Goal: Task Accomplishment & Management: Manage account settings

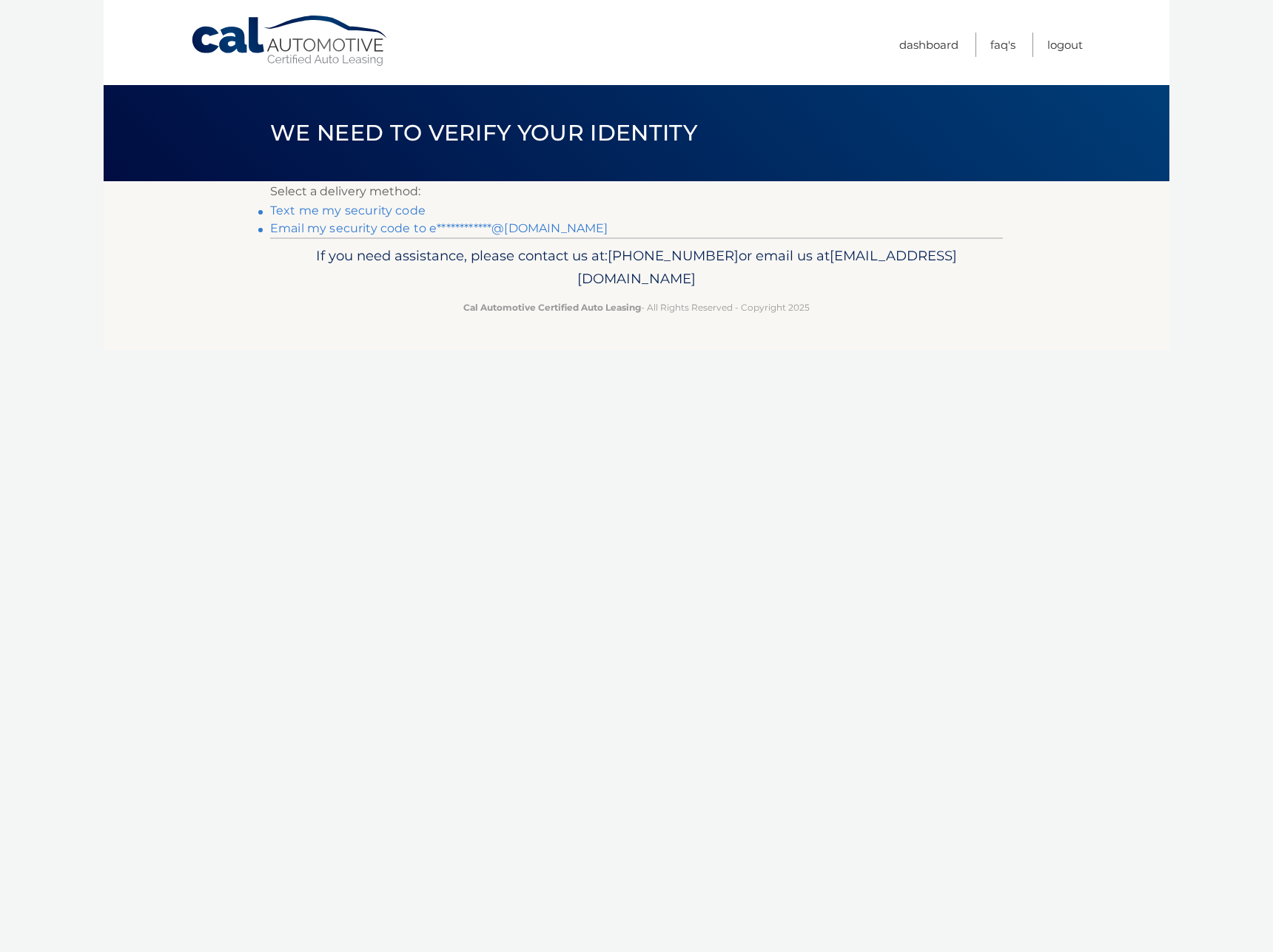
click at [374, 227] on link "**********" at bounding box center [438, 228] width 337 height 14
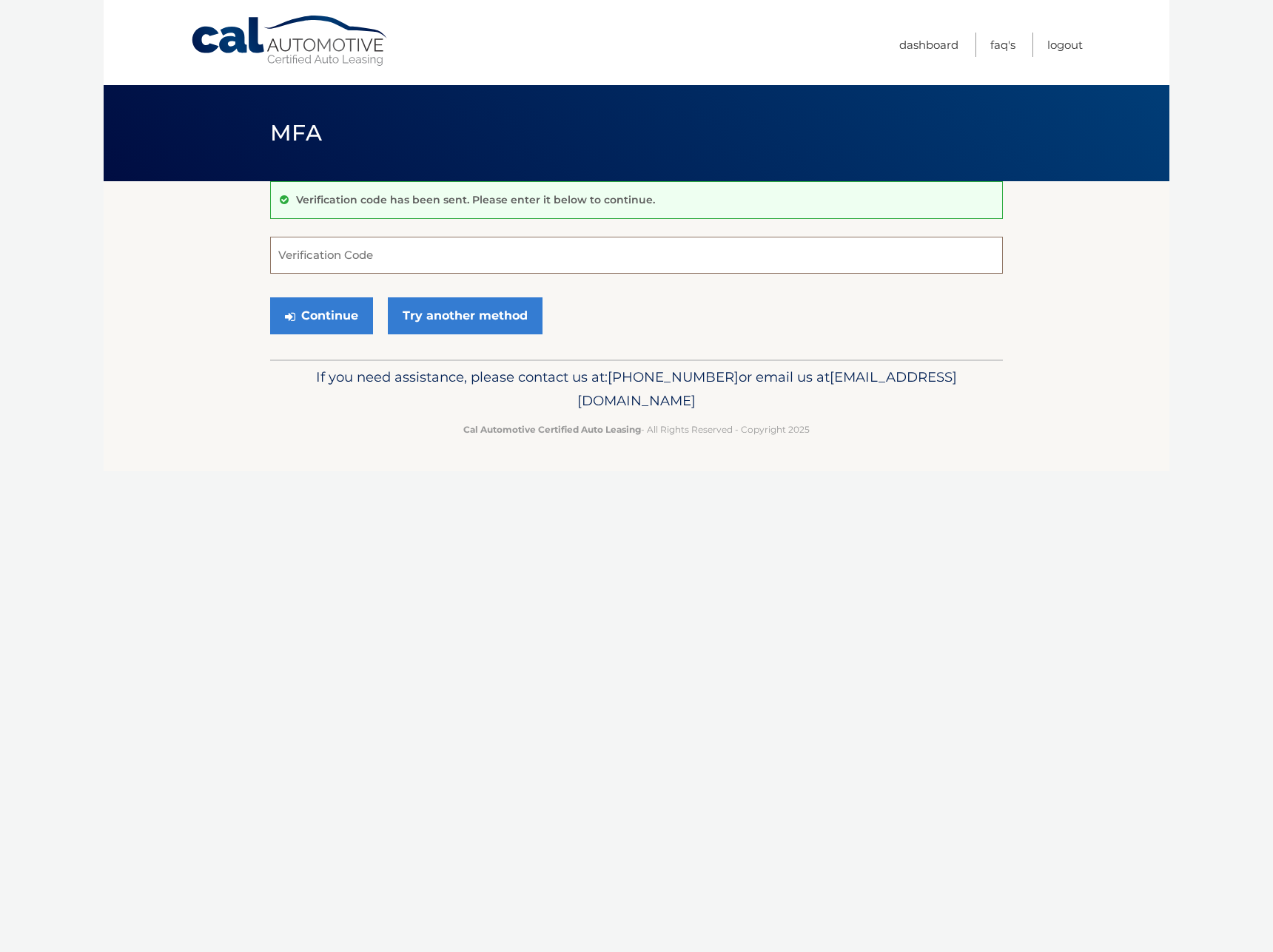
click at [476, 249] on input "Verification Code" at bounding box center [636, 255] width 733 height 37
paste input "977440"
type input "977440"
click at [349, 321] on button "Continue" at bounding box center [321, 316] width 103 height 37
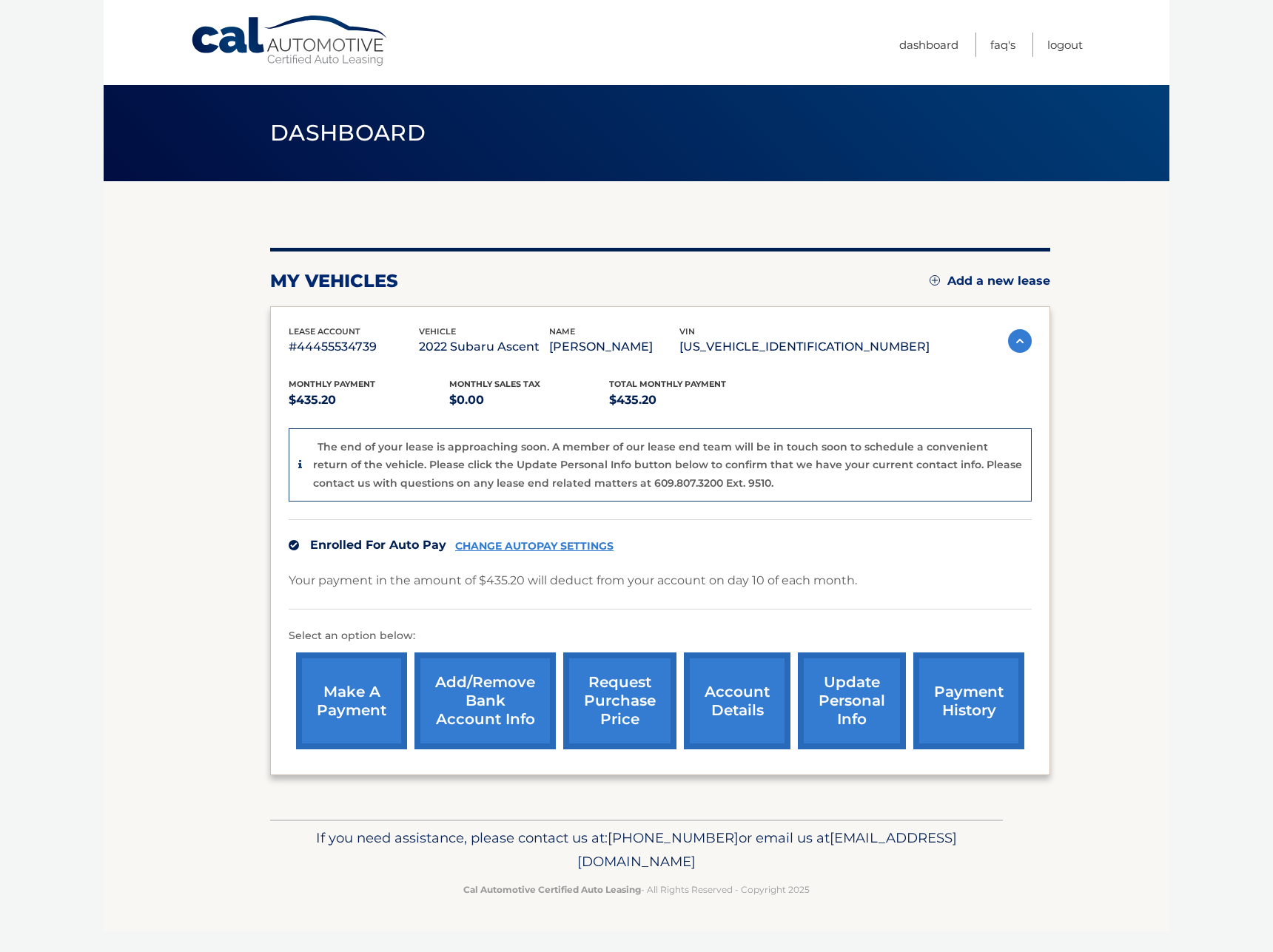
click at [744, 688] on link "account details" at bounding box center [737, 700] width 107 height 97
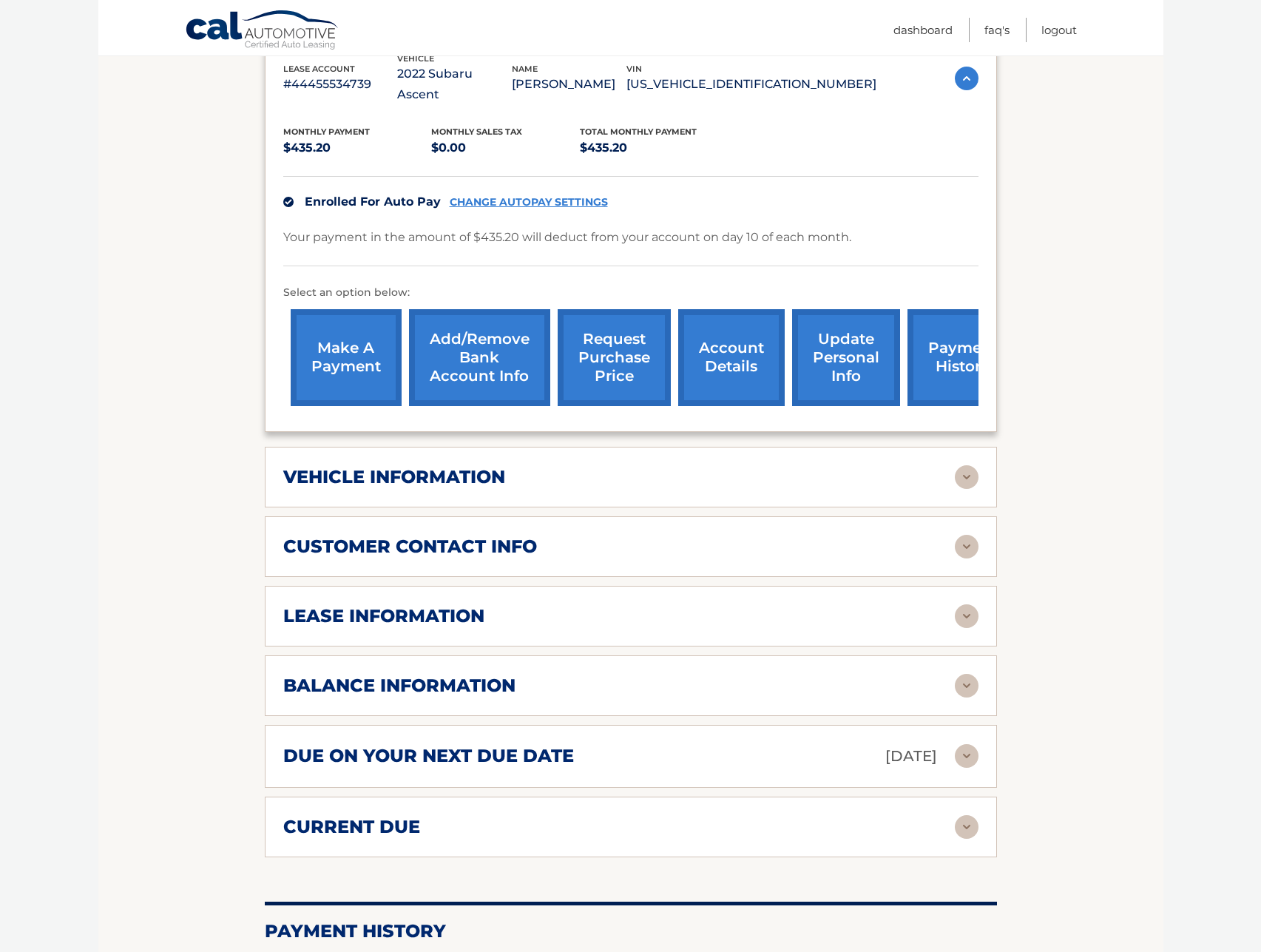
scroll to position [296, 0]
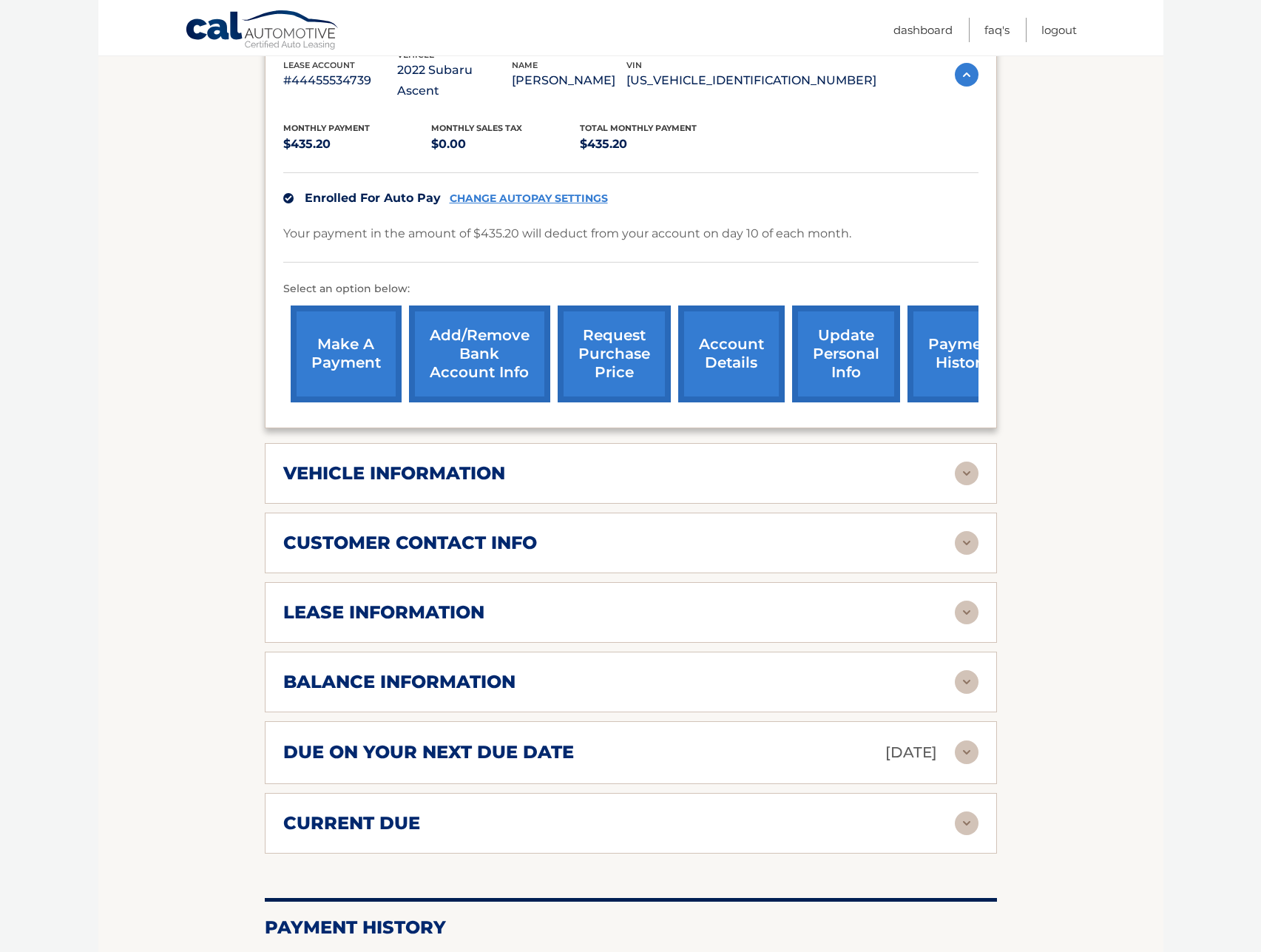
click at [596, 602] on div "lease information" at bounding box center [619, 613] width 671 height 22
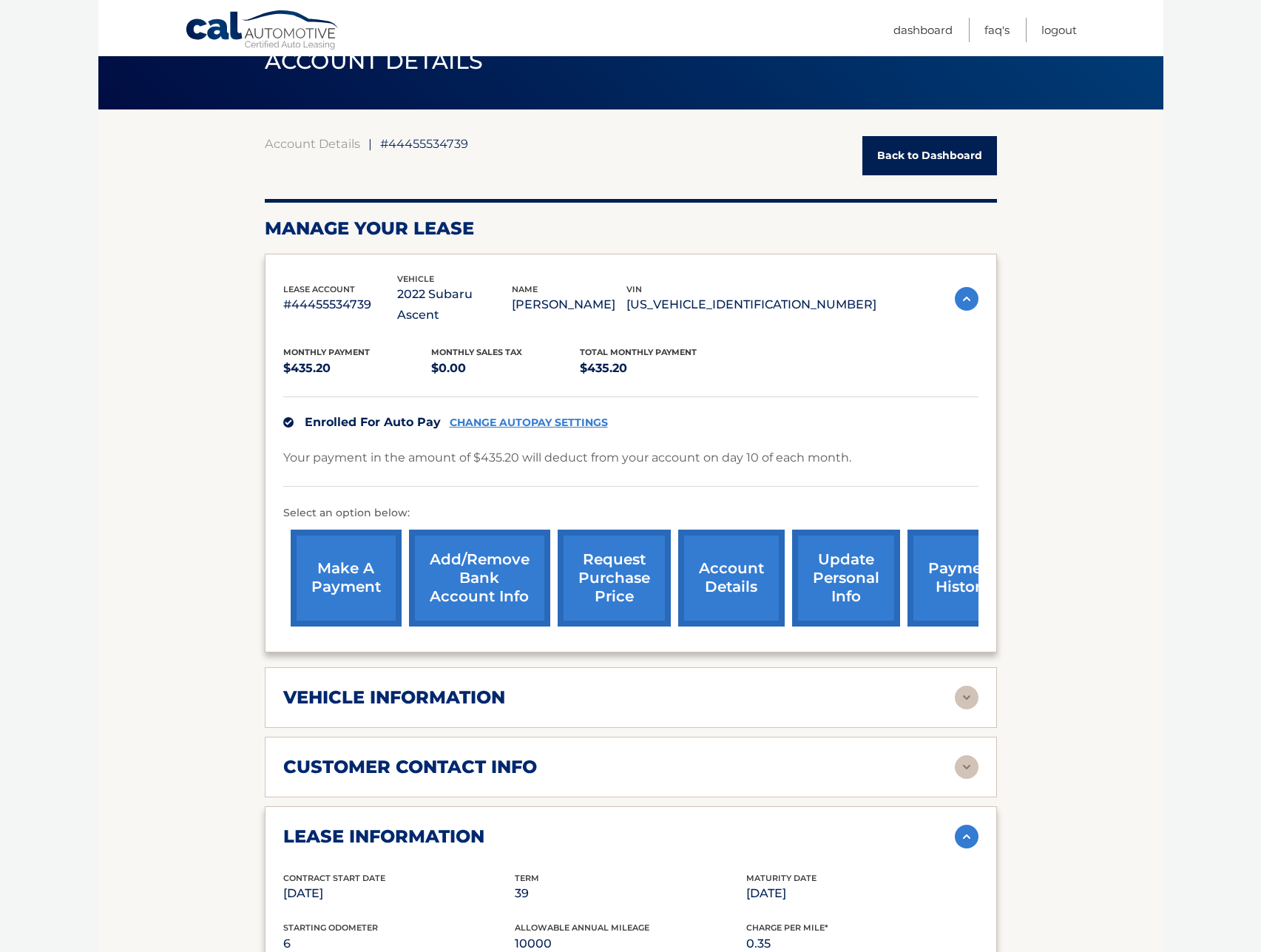
scroll to position [71, 0]
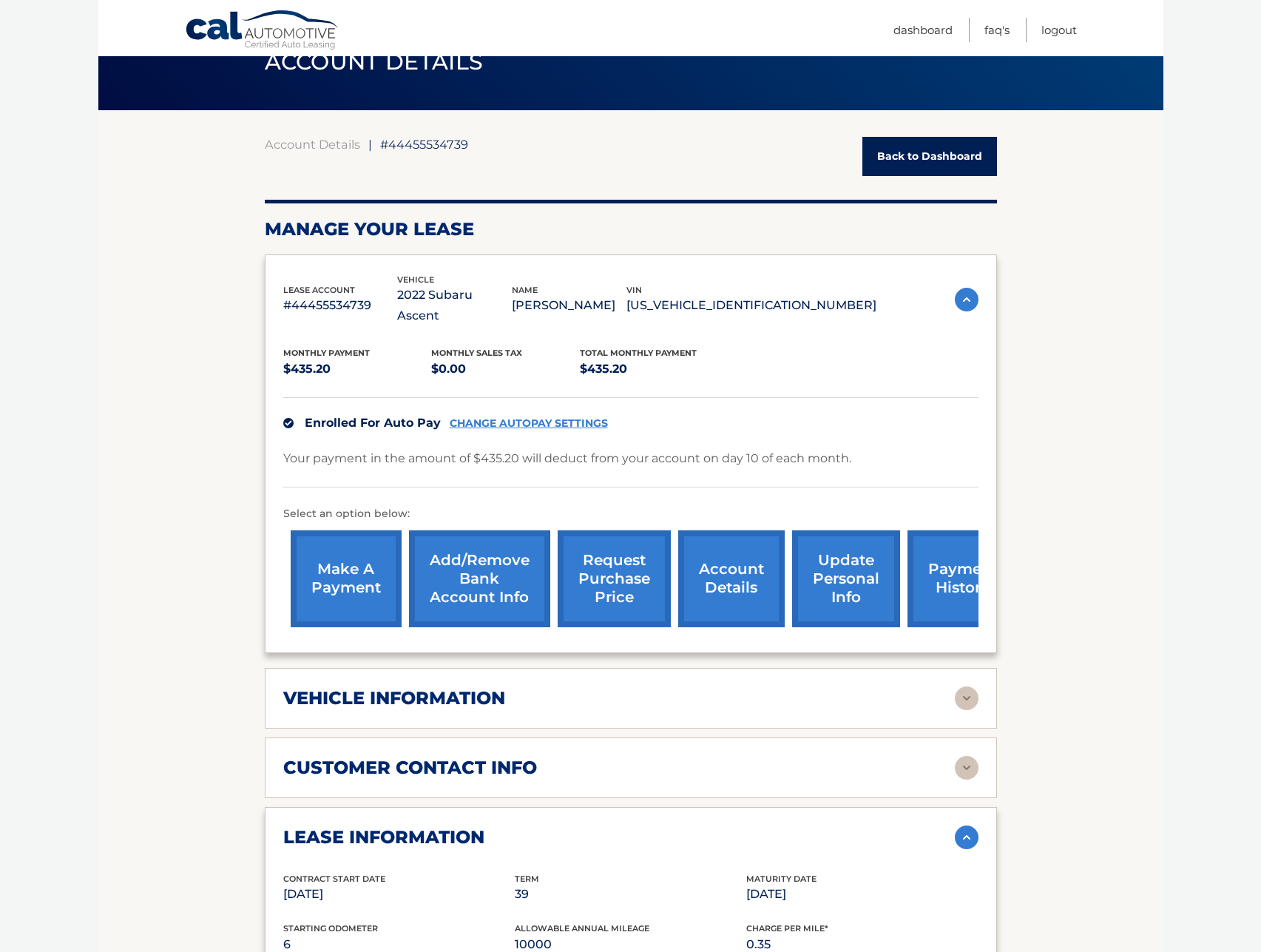
click at [595, 668] on div "vehicle information vehicle Year [DATE] vehicle make Subaru vehicle model Ascen…" at bounding box center [631, 699] width 732 height 61
click at [587, 688] on div "vehicle information" at bounding box center [619, 699] width 671 height 22
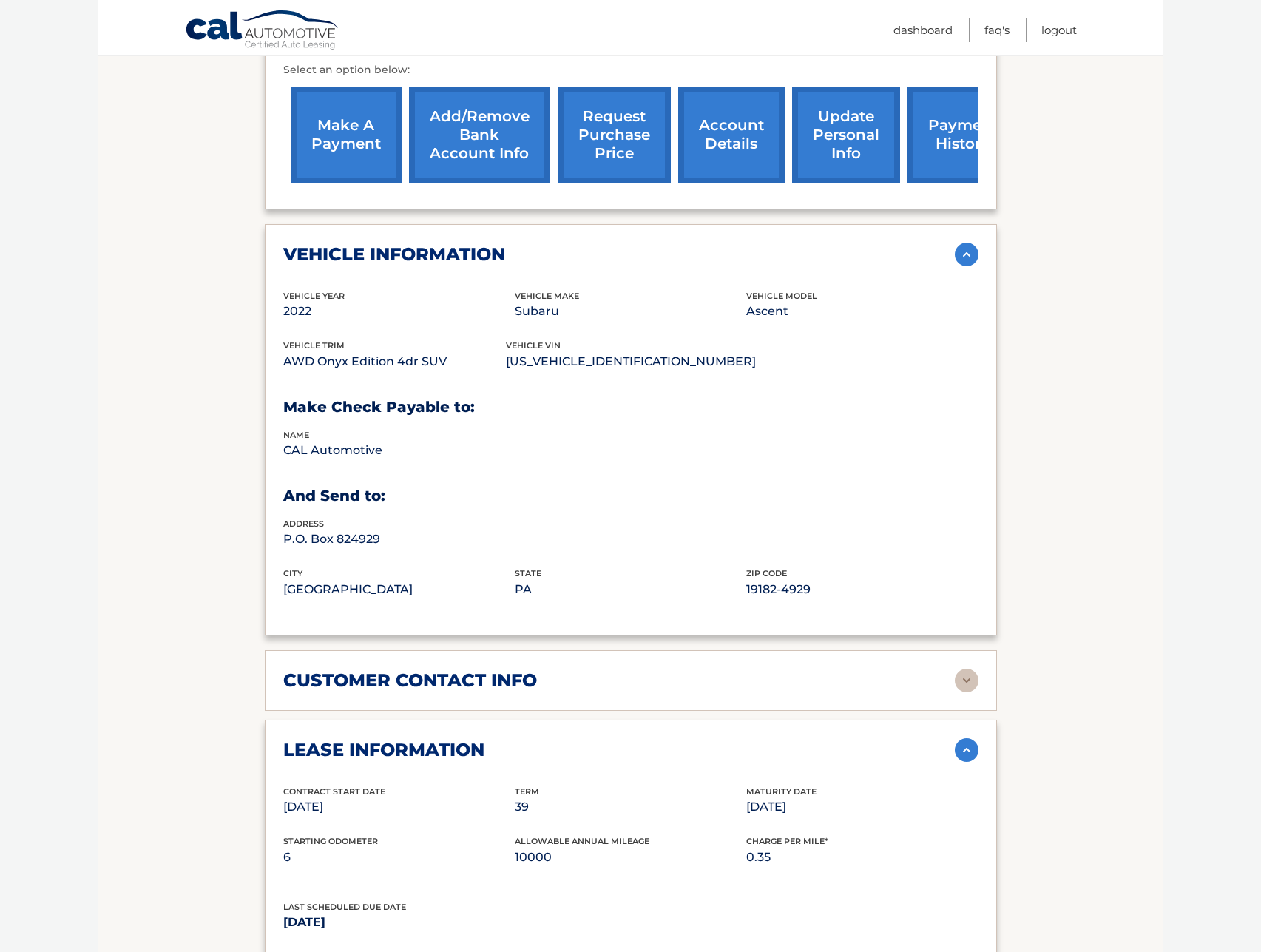
click at [582, 670] on div "customer contact info" at bounding box center [619, 681] width 671 height 22
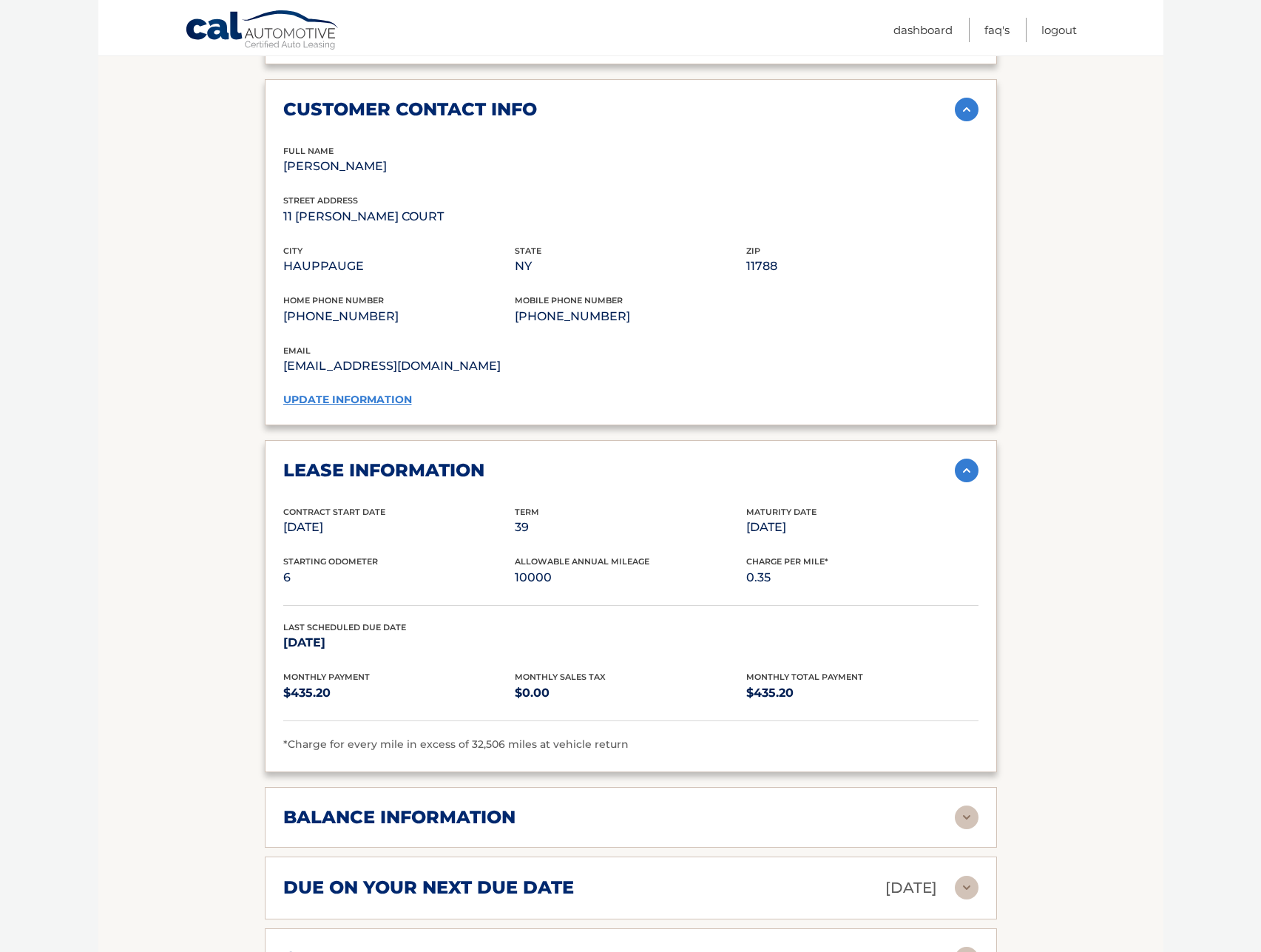
scroll to position [1181, 0]
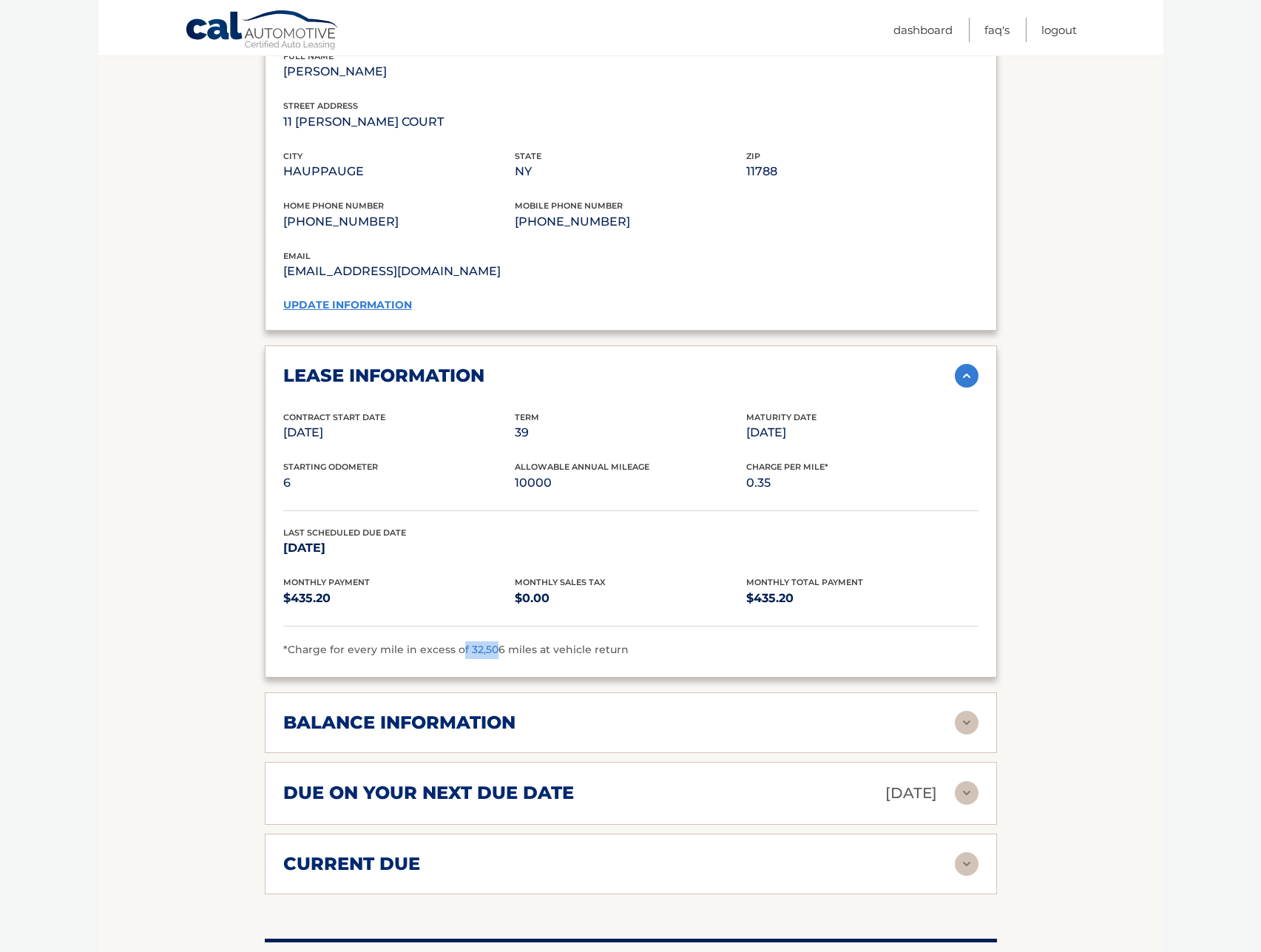
drag, startPoint x: 458, startPoint y: 632, endPoint x: 495, endPoint y: 632, distance: 37.0
click at [495, 643] on span "*Charge for every mile in excess of 32,506 miles at vehicle return" at bounding box center [456, 649] width 345 height 14
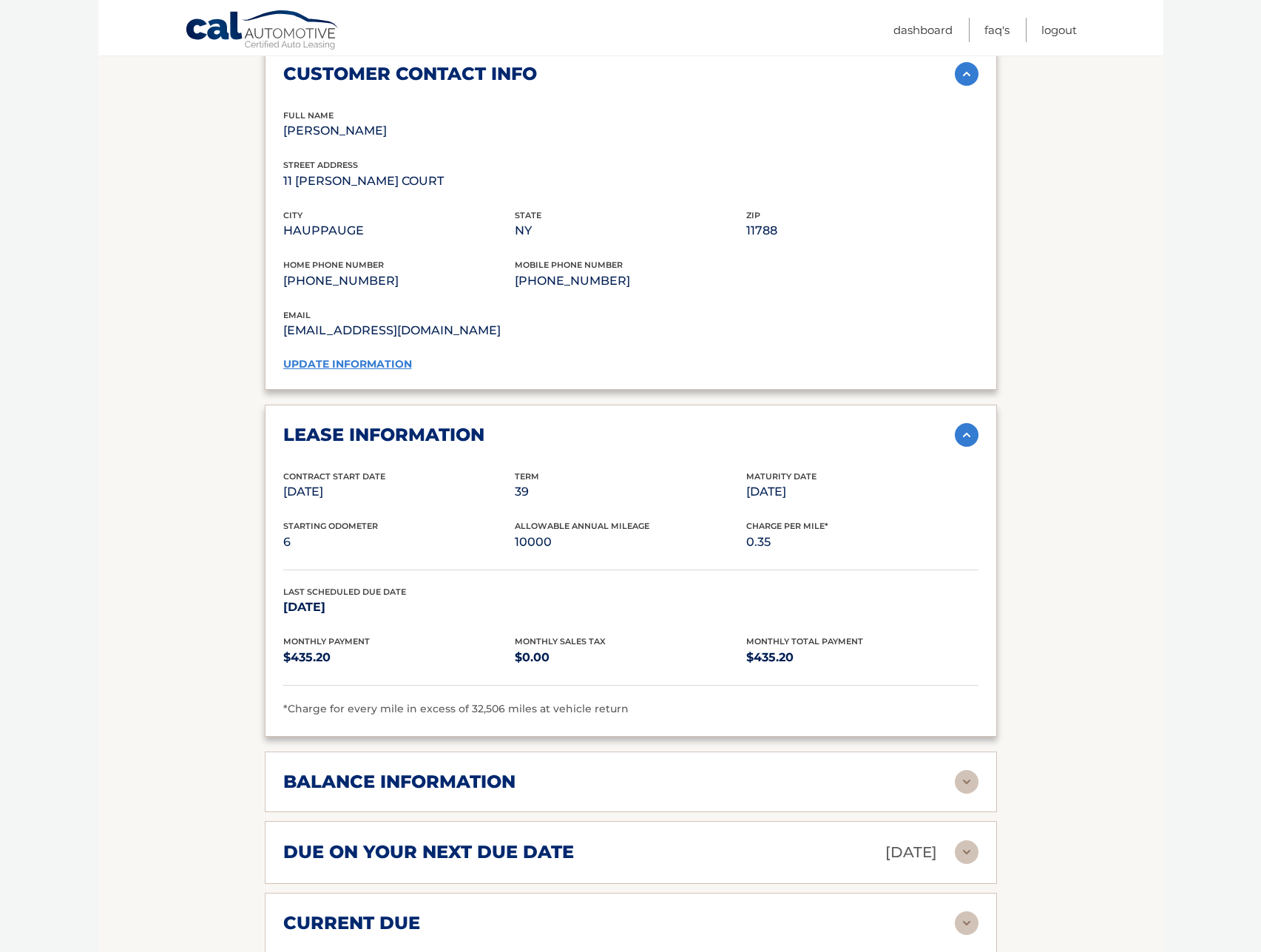
scroll to position [1406, 0]
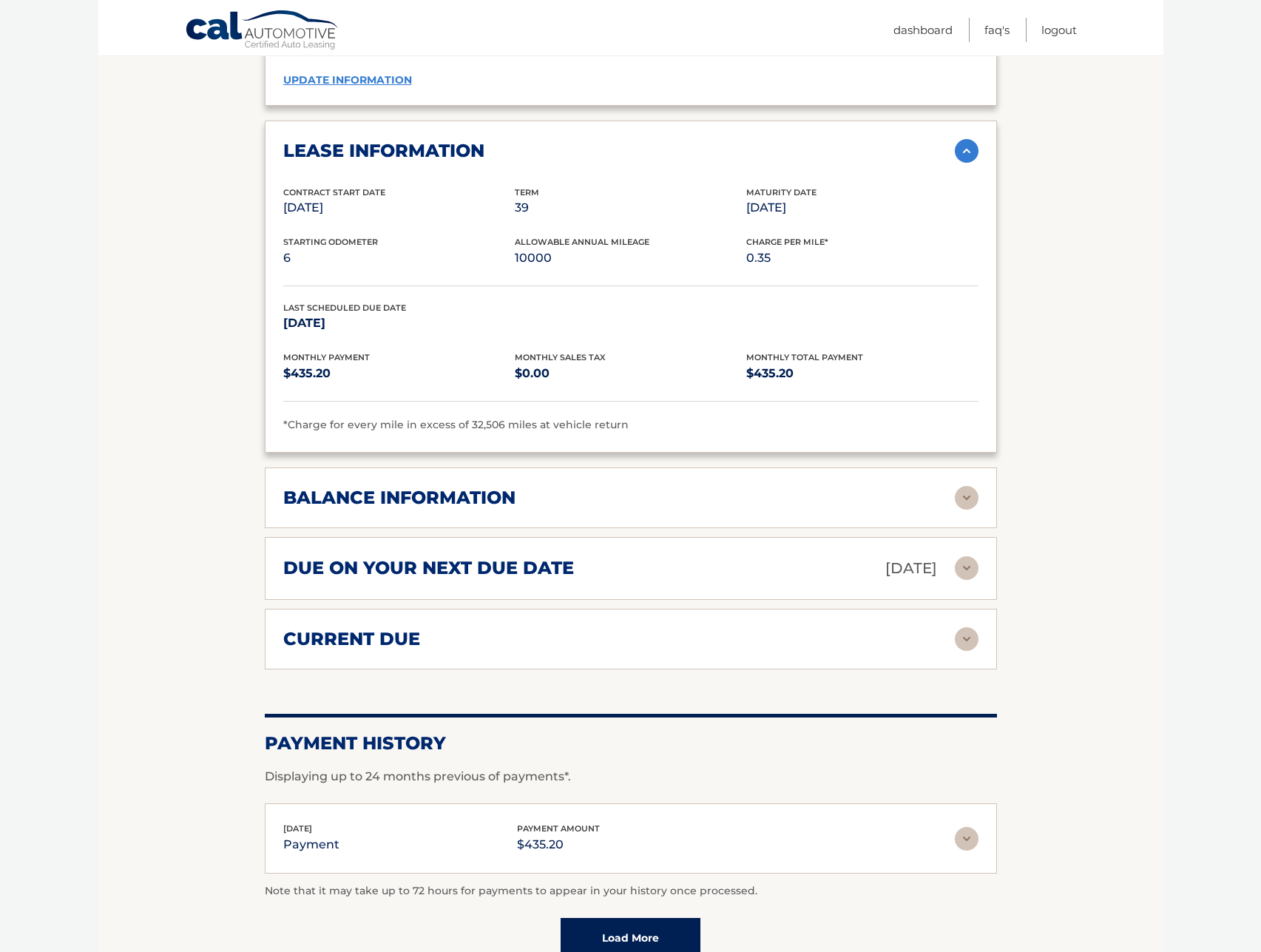
click at [944, 487] on div "balance information" at bounding box center [619, 498] width 671 height 22
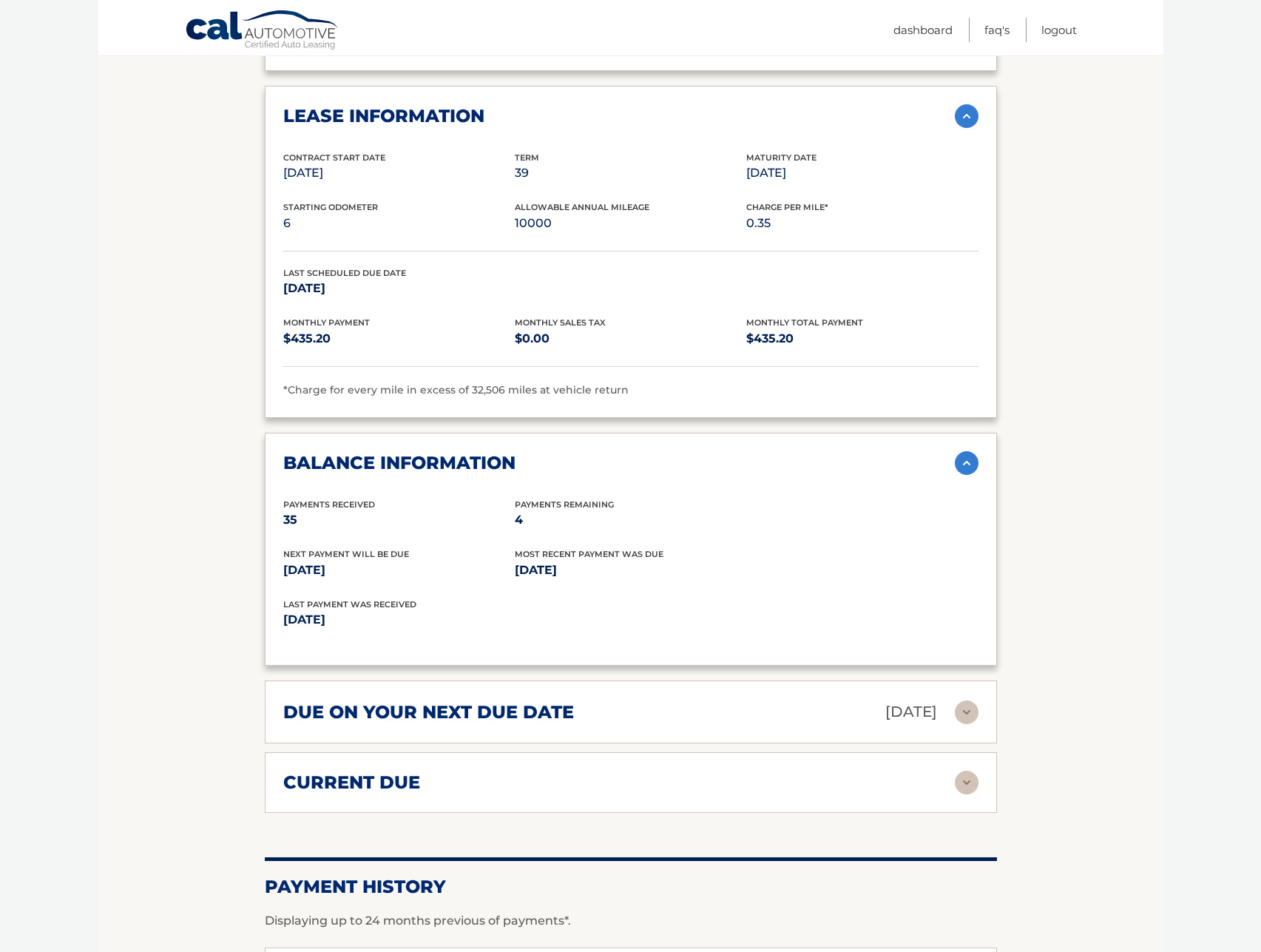
scroll to position [1702, 0]
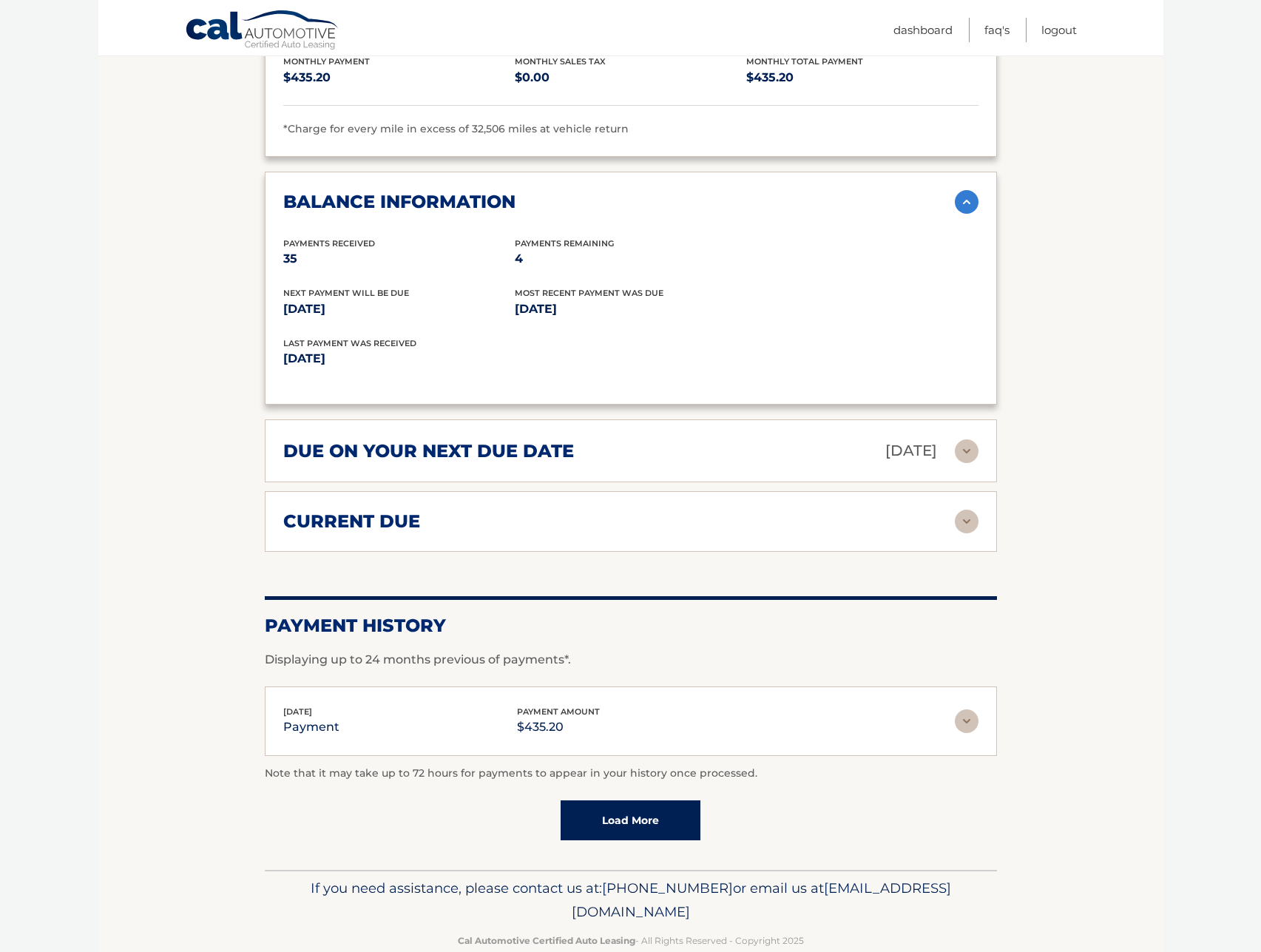
click at [645, 806] on link "Load More" at bounding box center [630, 821] width 140 height 40
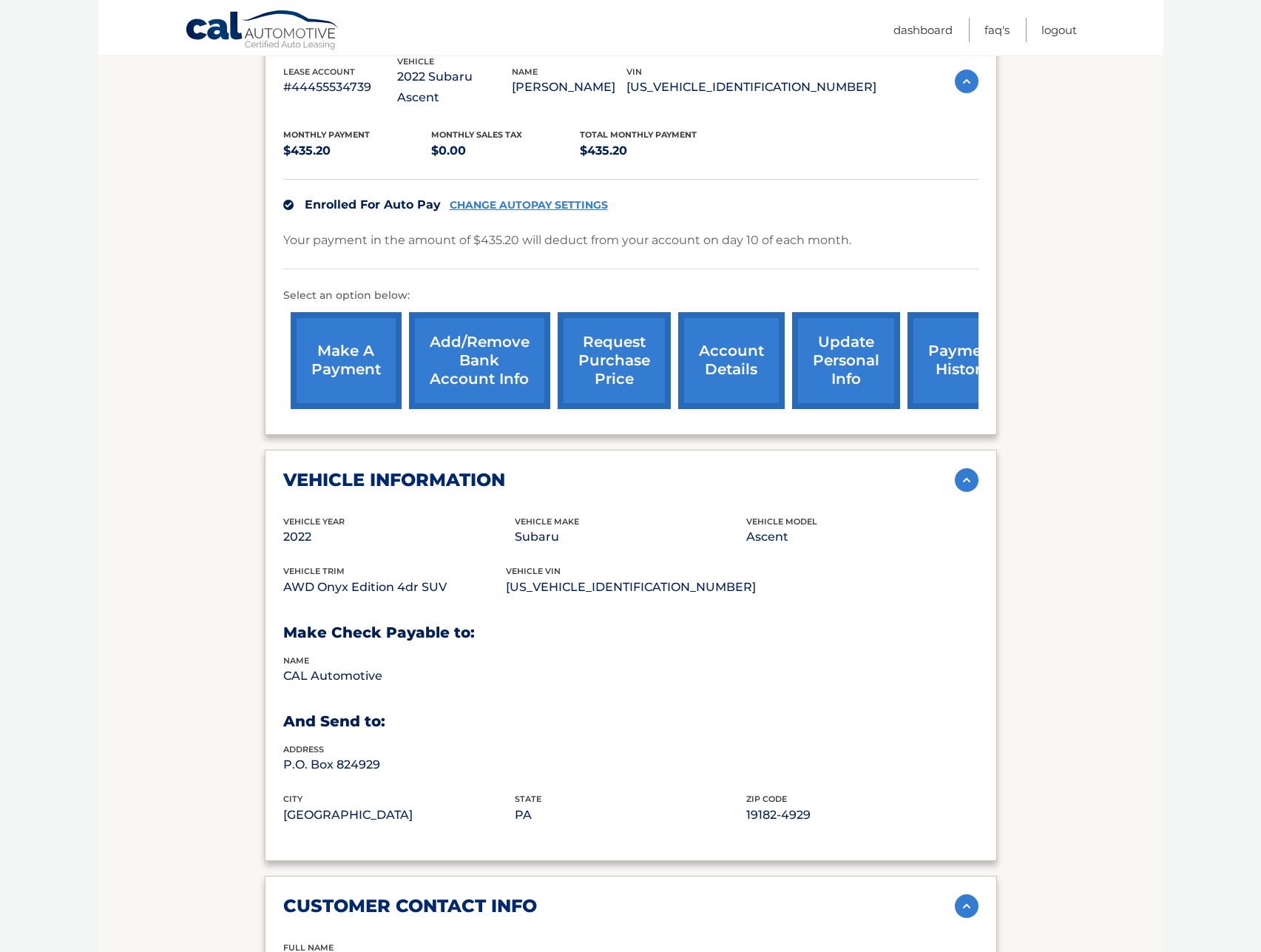
scroll to position [0, 0]
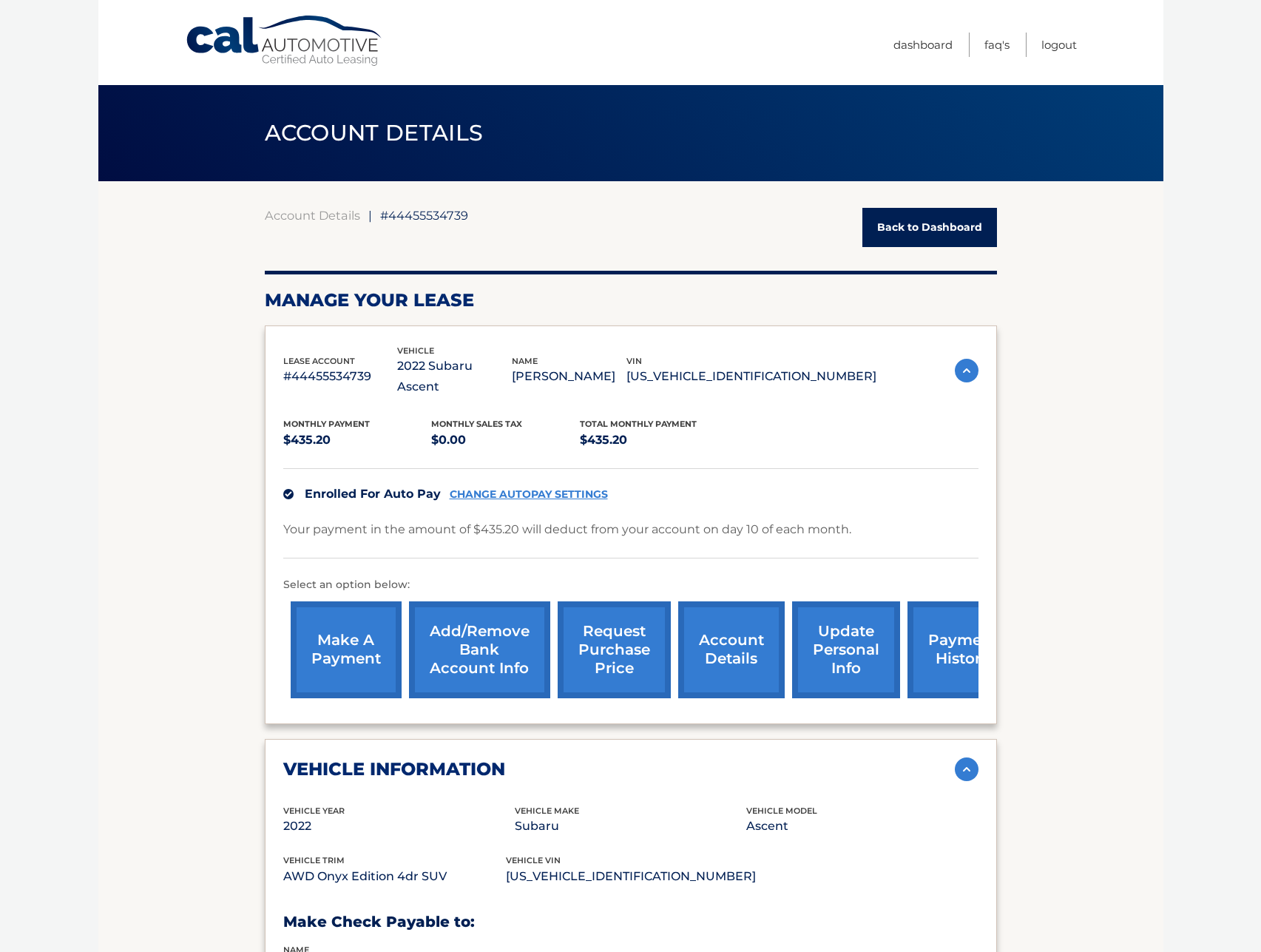
click at [317, 29] on link "Cal Automotive" at bounding box center [284, 41] width 199 height 53
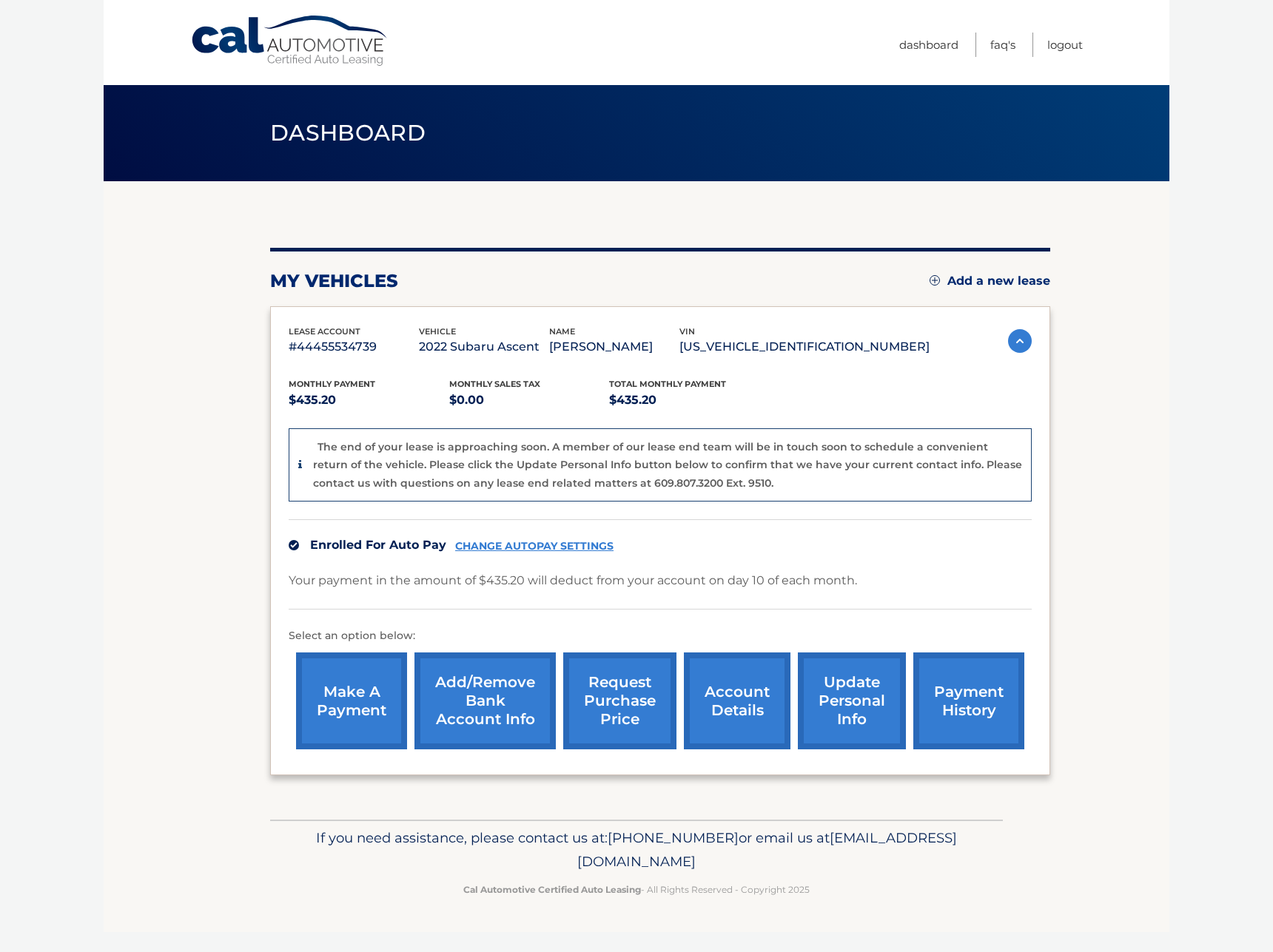
click at [729, 713] on link "account details" at bounding box center [737, 700] width 107 height 97
click at [729, 708] on link "account details" at bounding box center [737, 700] width 107 height 97
click at [755, 700] on link "account details" at bounding box center [737, 700] width 107 height 97
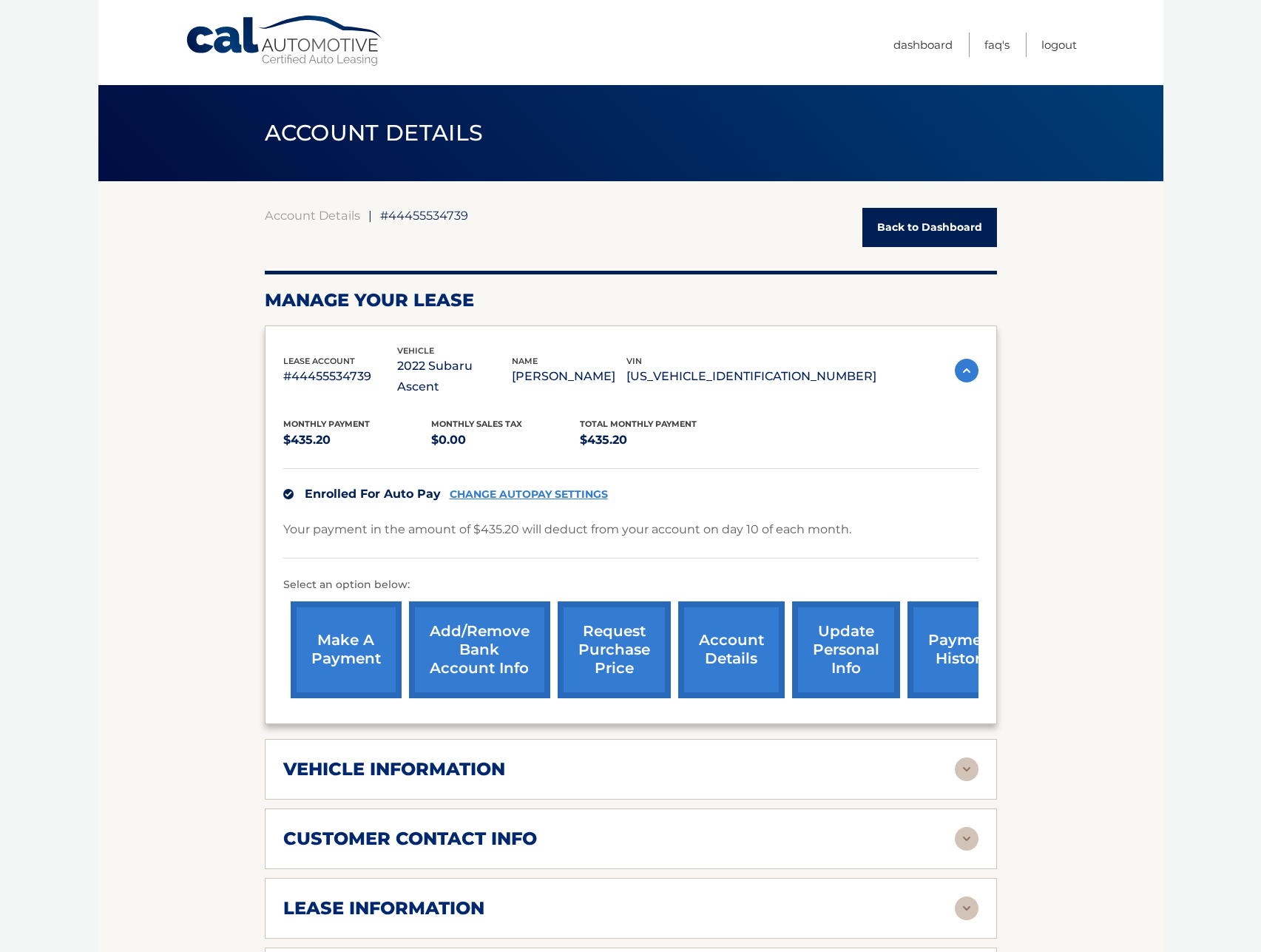
click at [437, 218] on span "#44455534739" at bounding box center [425, 215] width 88 height 14
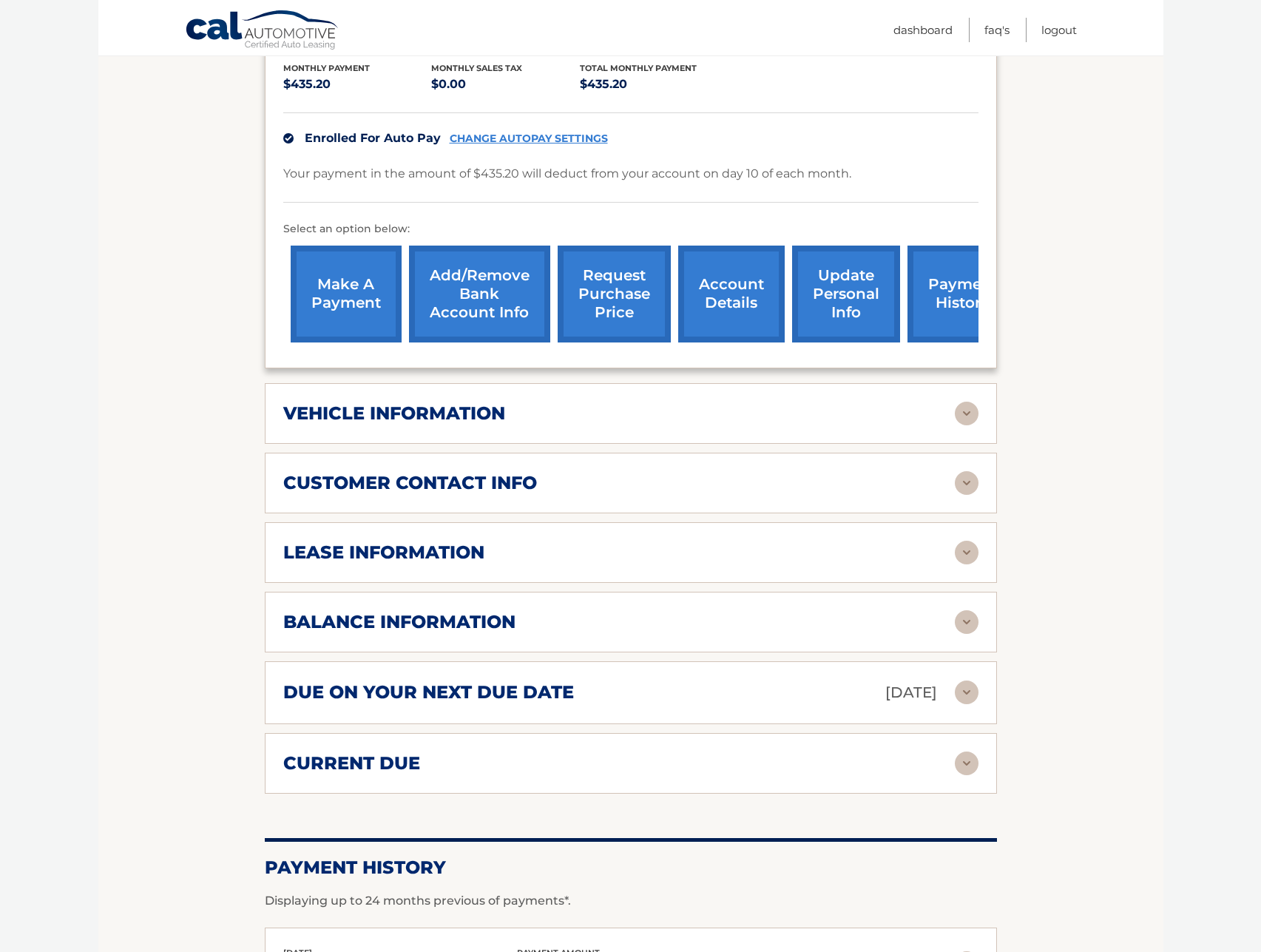
scroll to position [444, 0]
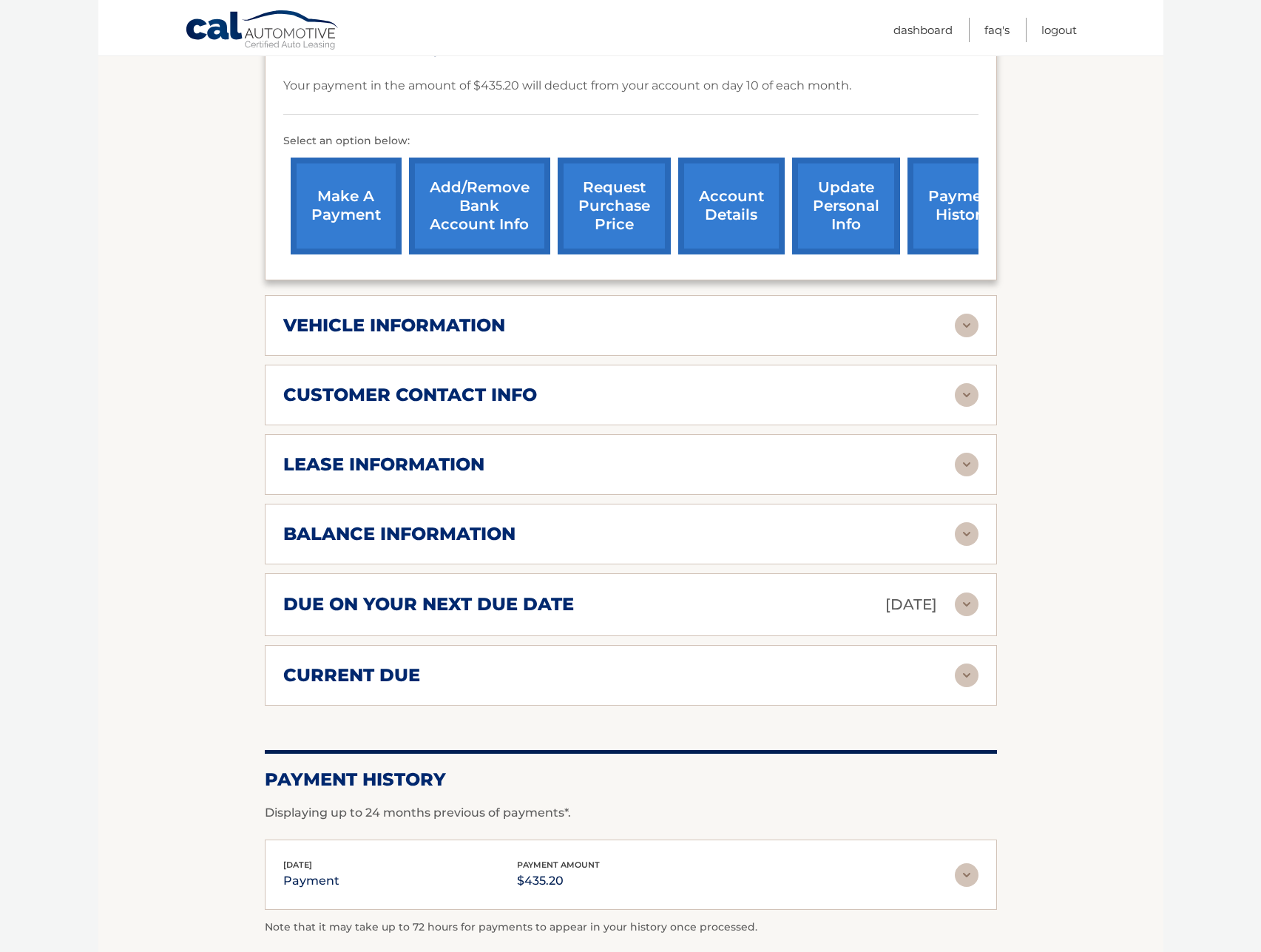
click at [969, 664] on img at bounding box center [967, 676] width 24 height 24
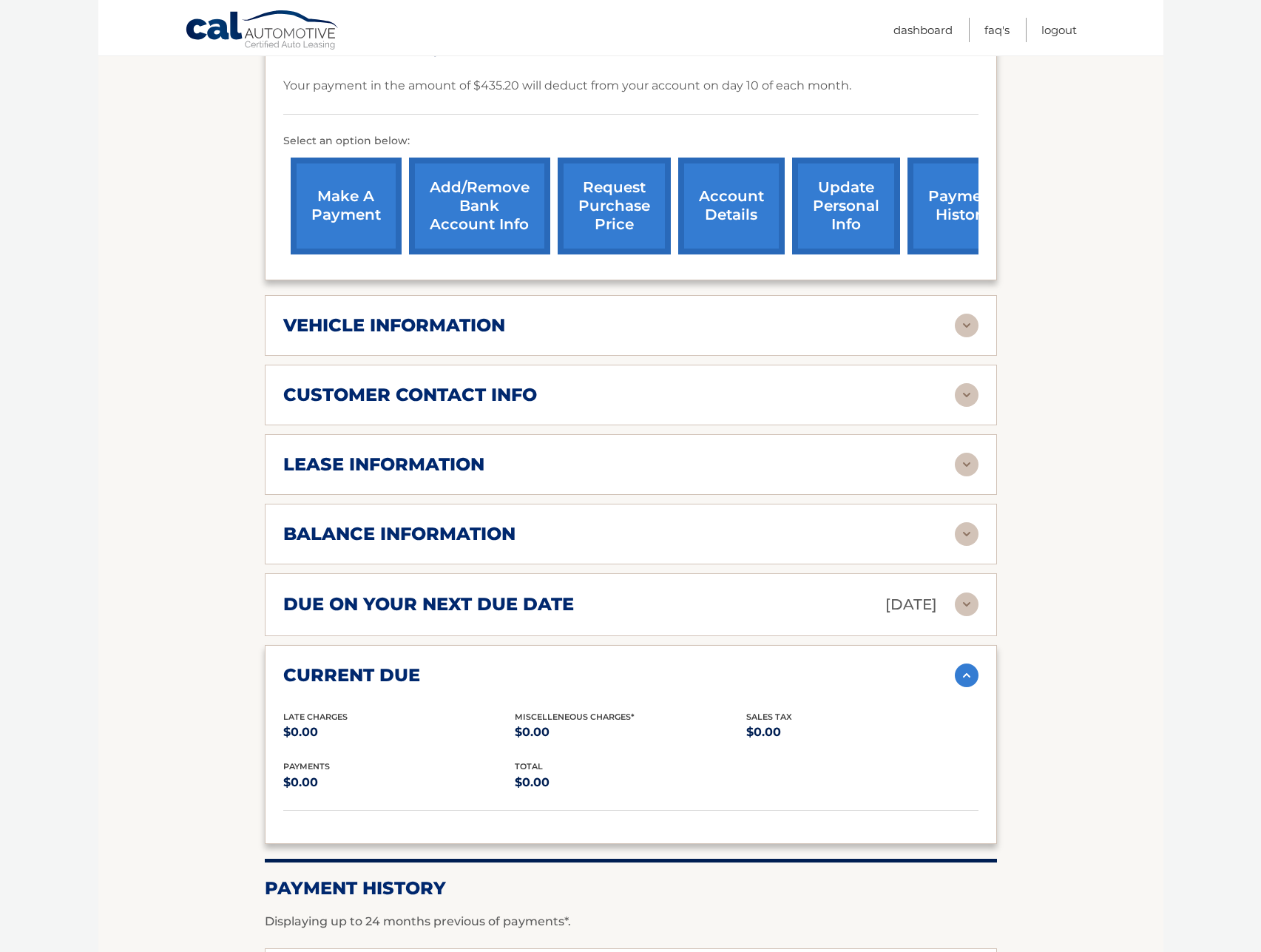
click at [980, 574] on div "due on your next due date Sep 10, 2025 Late Charges $0.00 Miscellaneous Charges…" at bounding box center [631, 605] width 732 height 63
click at [973, 593] on img at bounding box center [967, 605] width 24 height 24
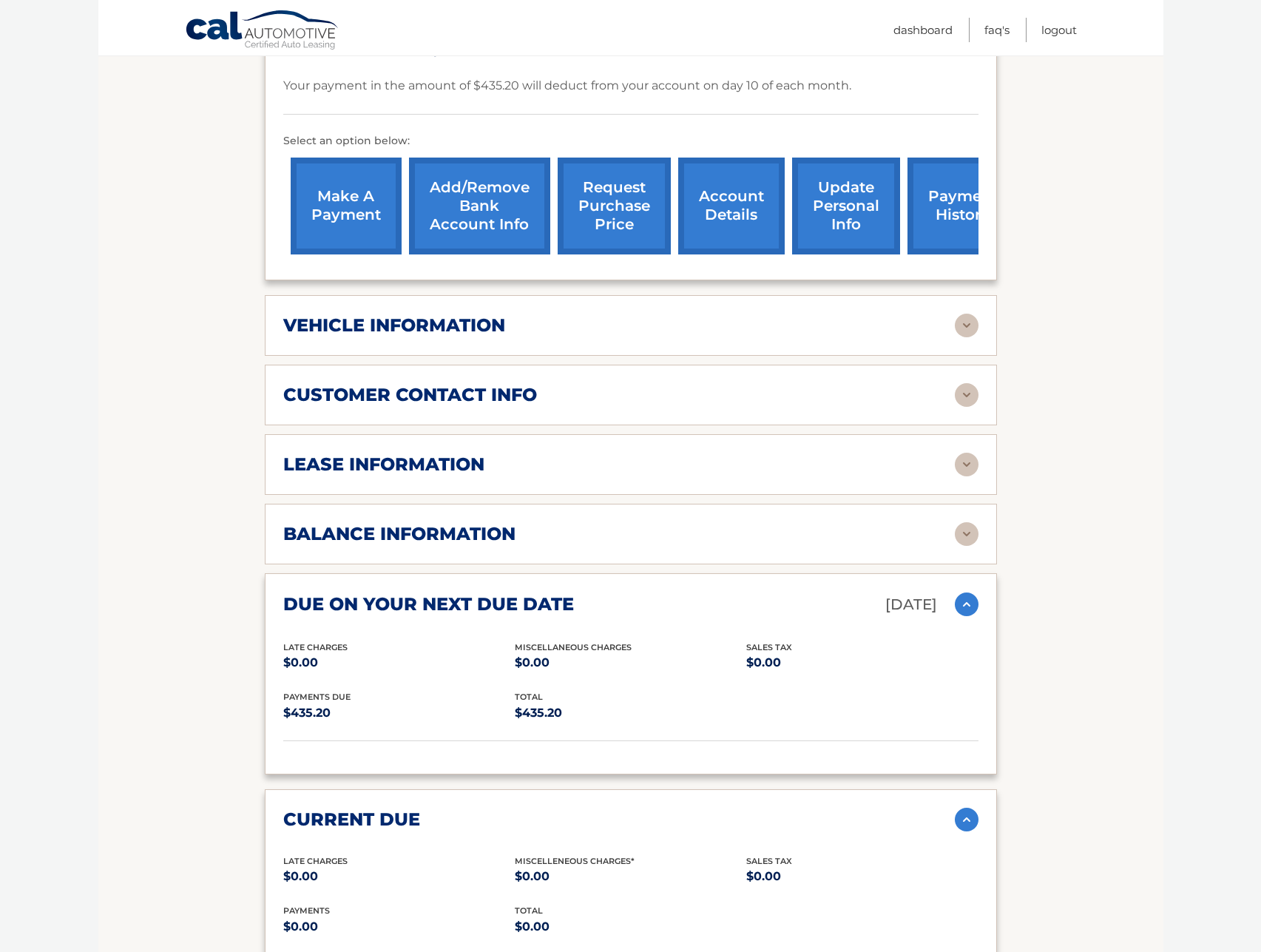
click at [963, 522] on img at bounding box center [967, 534] width 24 height 24
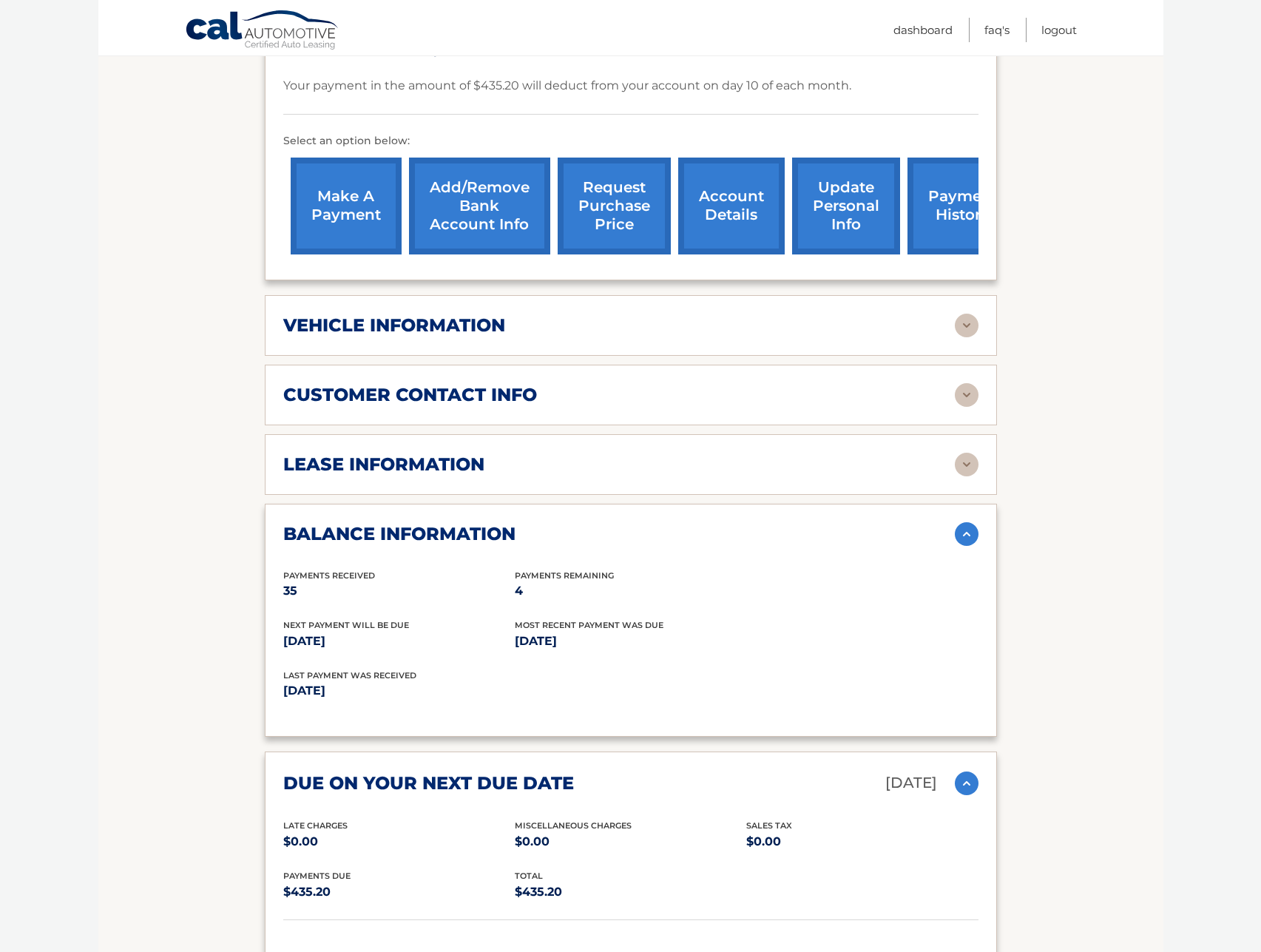
click at [961, 453] on img at bounding box center [967, 465] width 24 height 24
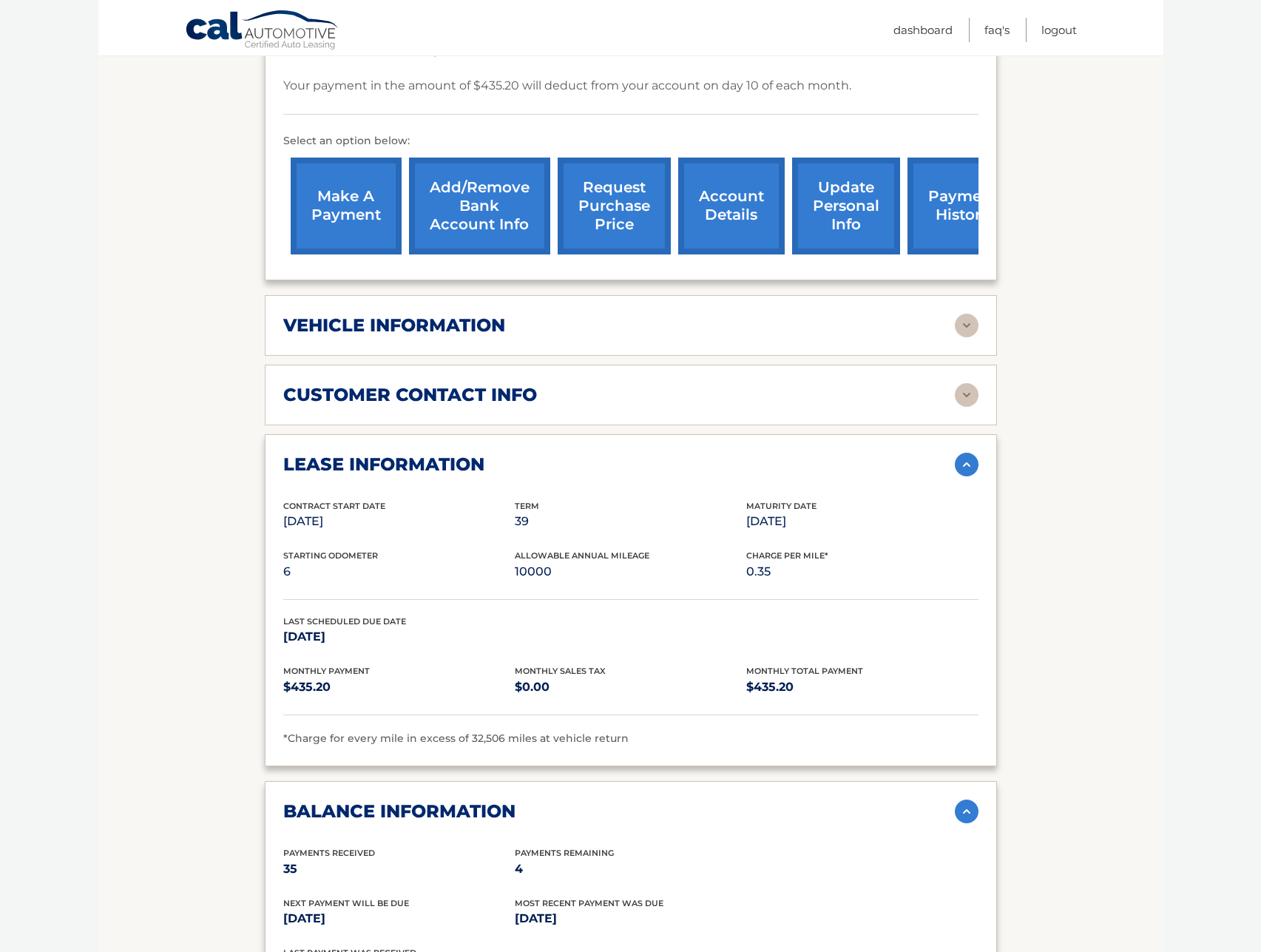
click at [970, 383] on img at bounding box center [967, 395] width 24 height 24
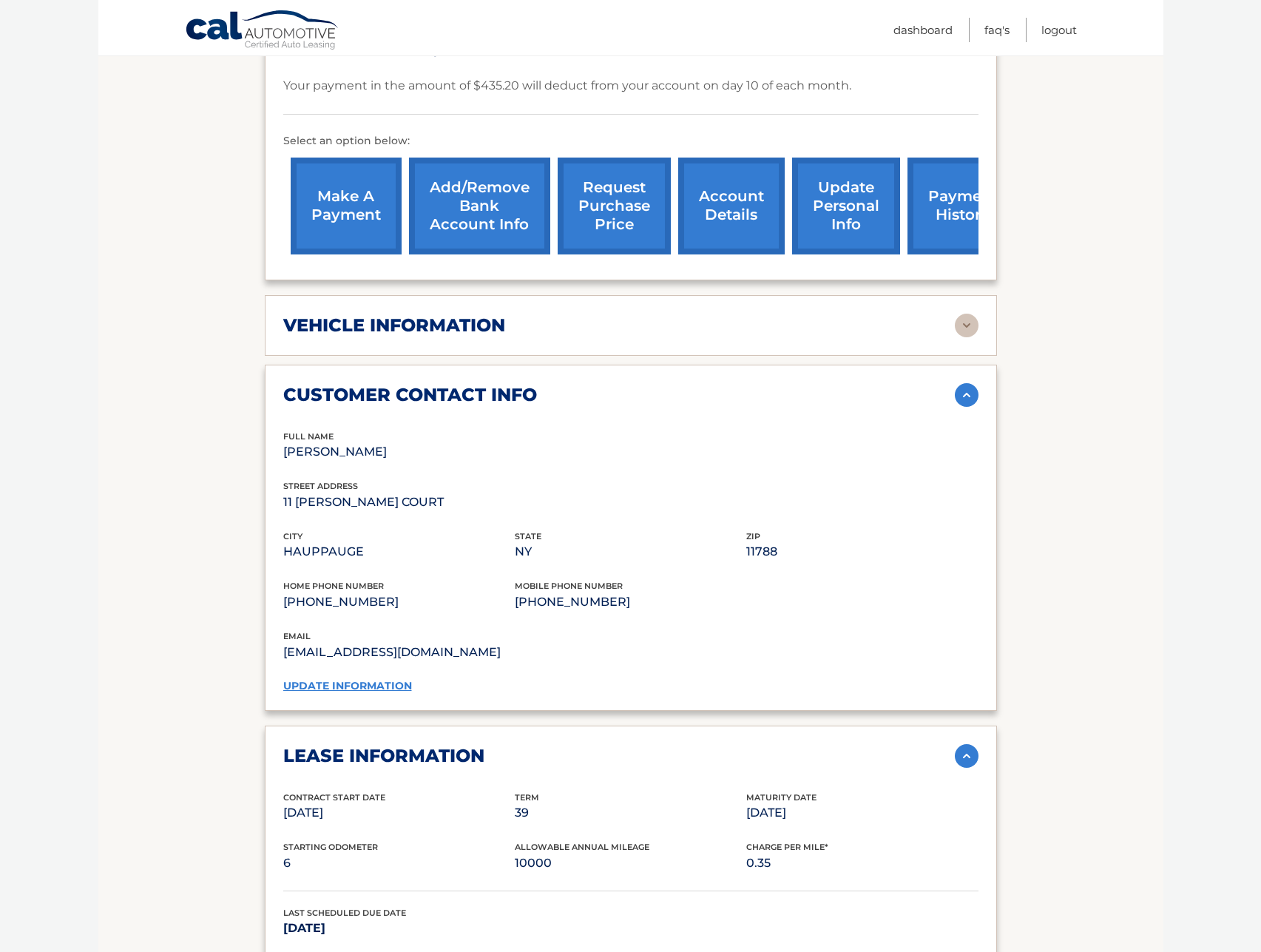
click at [972, 313] on img at bounding box center [967, 325] width 24 height 24
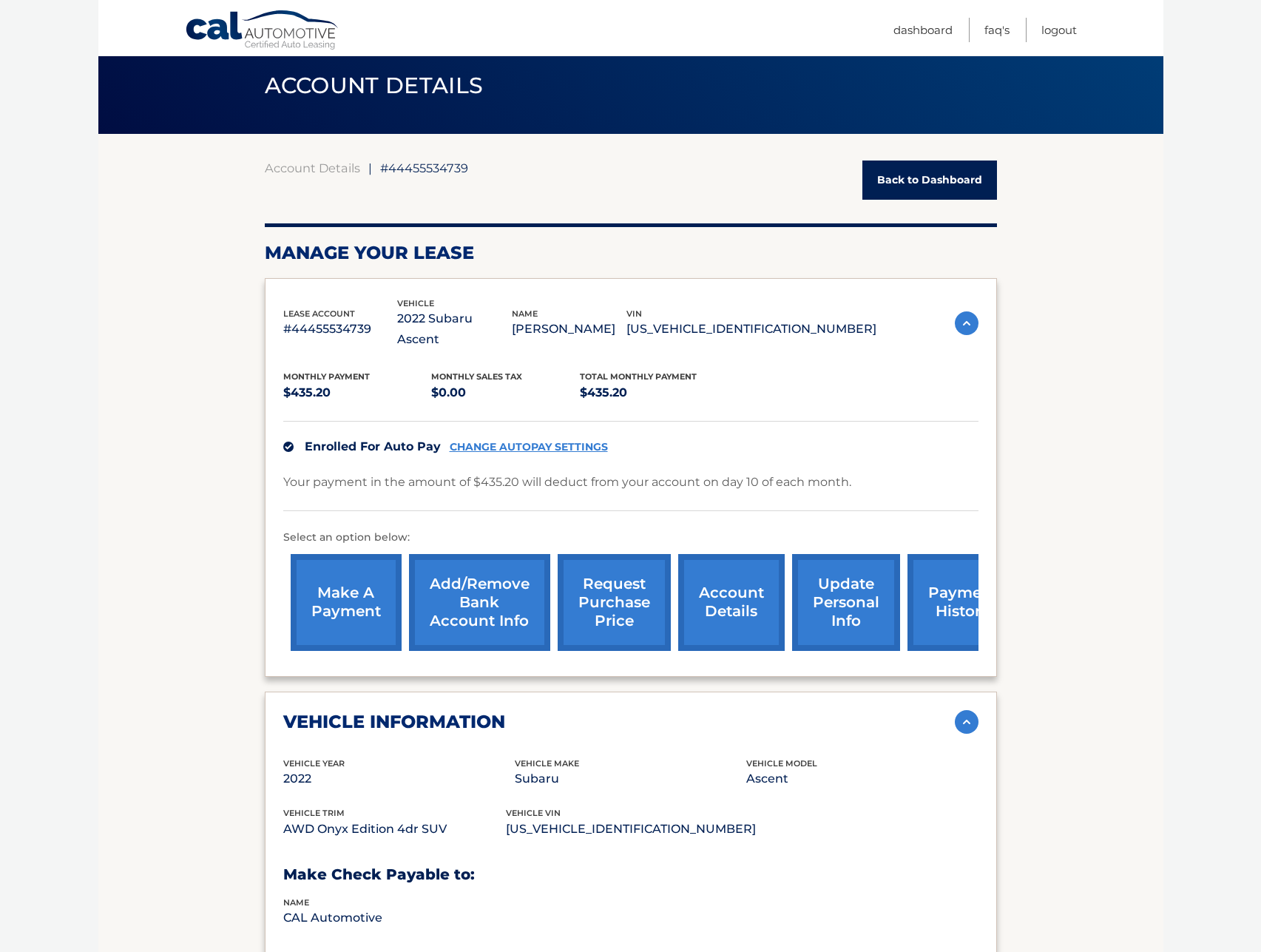
scroll to position [0, 0]
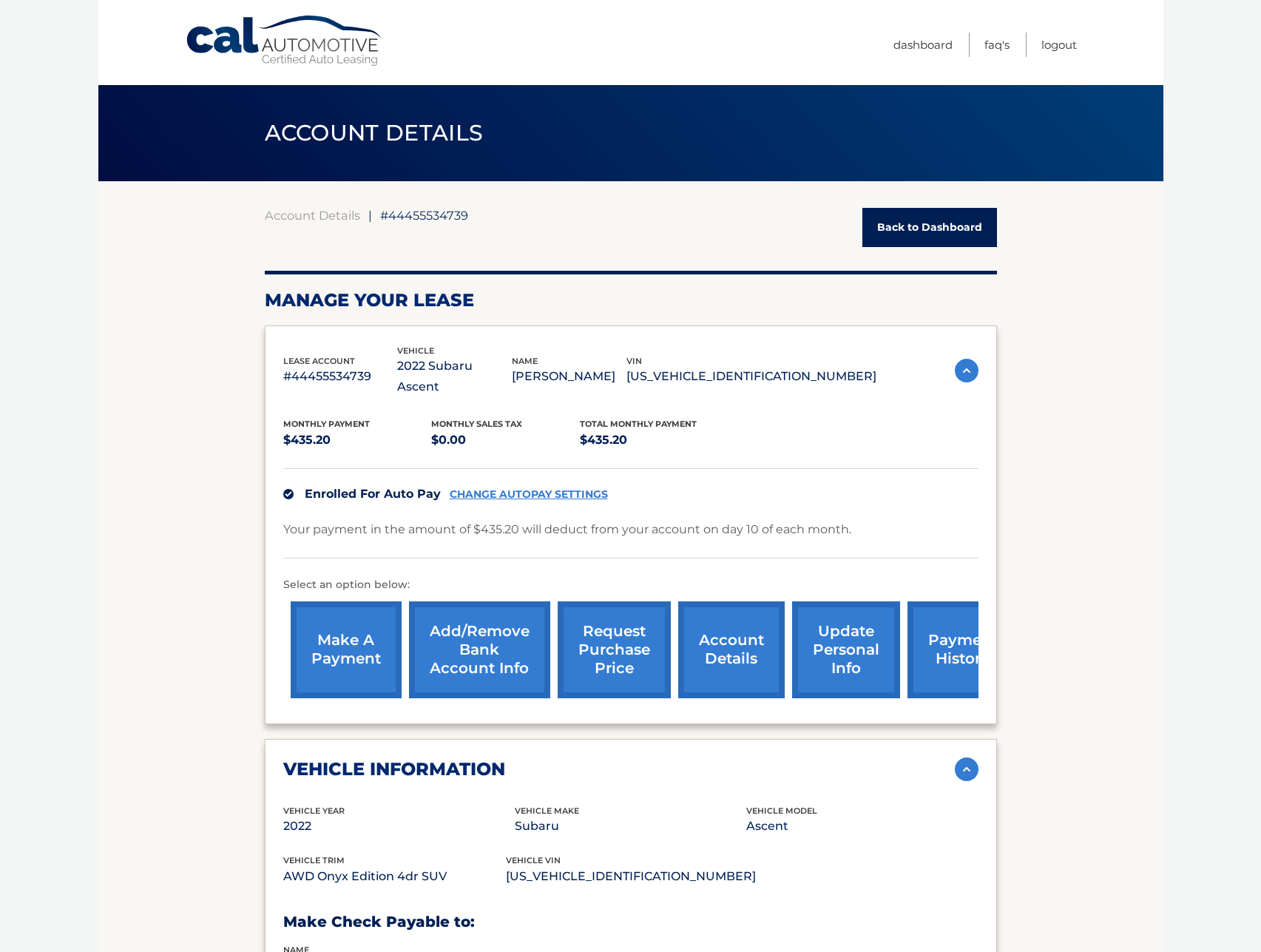
click at [596, 625] on link "request purchase price" at bounding box center [614, 650] width 113 height 97
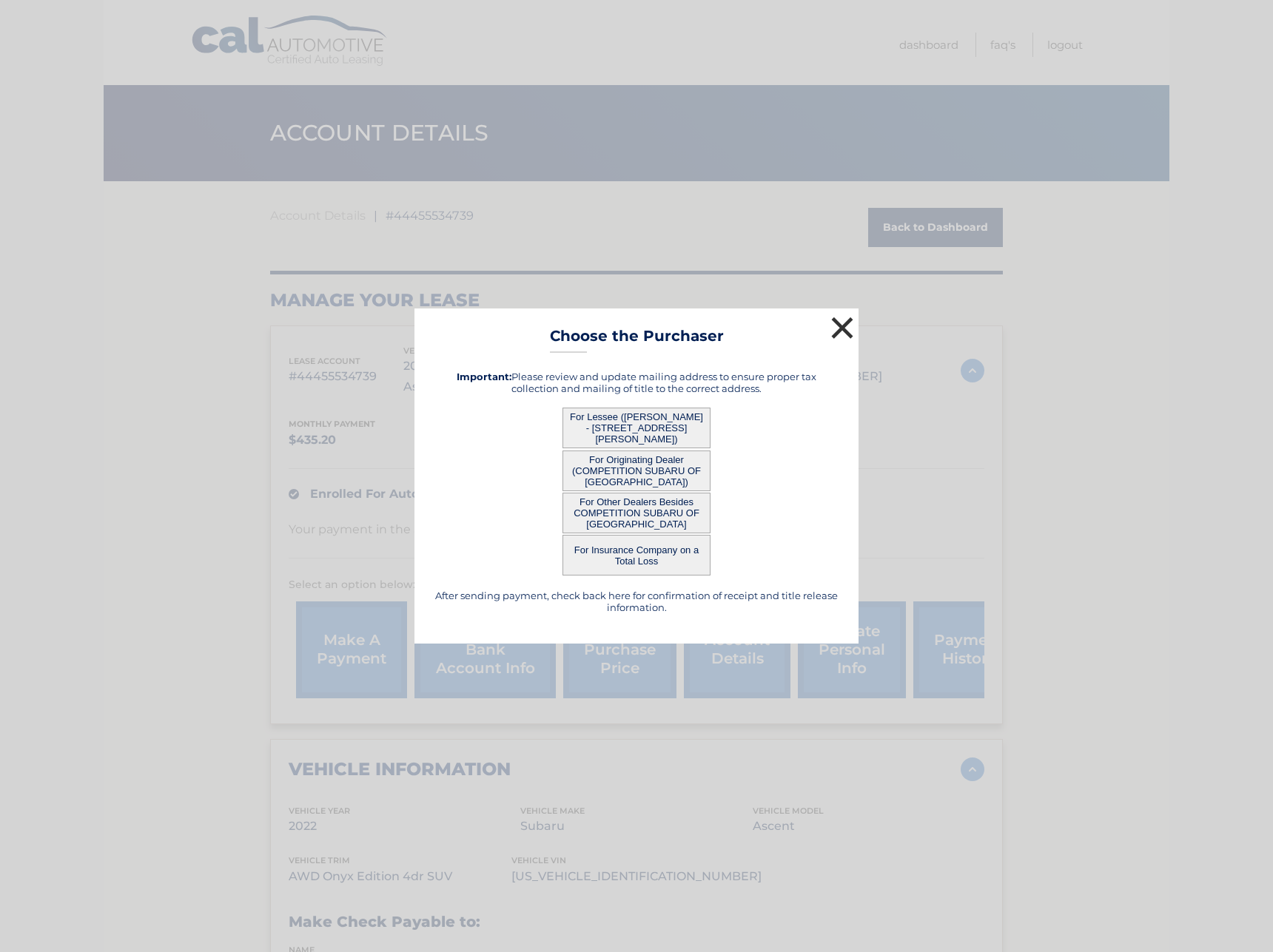
click at [843, 333] on button "×" at bounding box center [842, 328] width 30 height 30
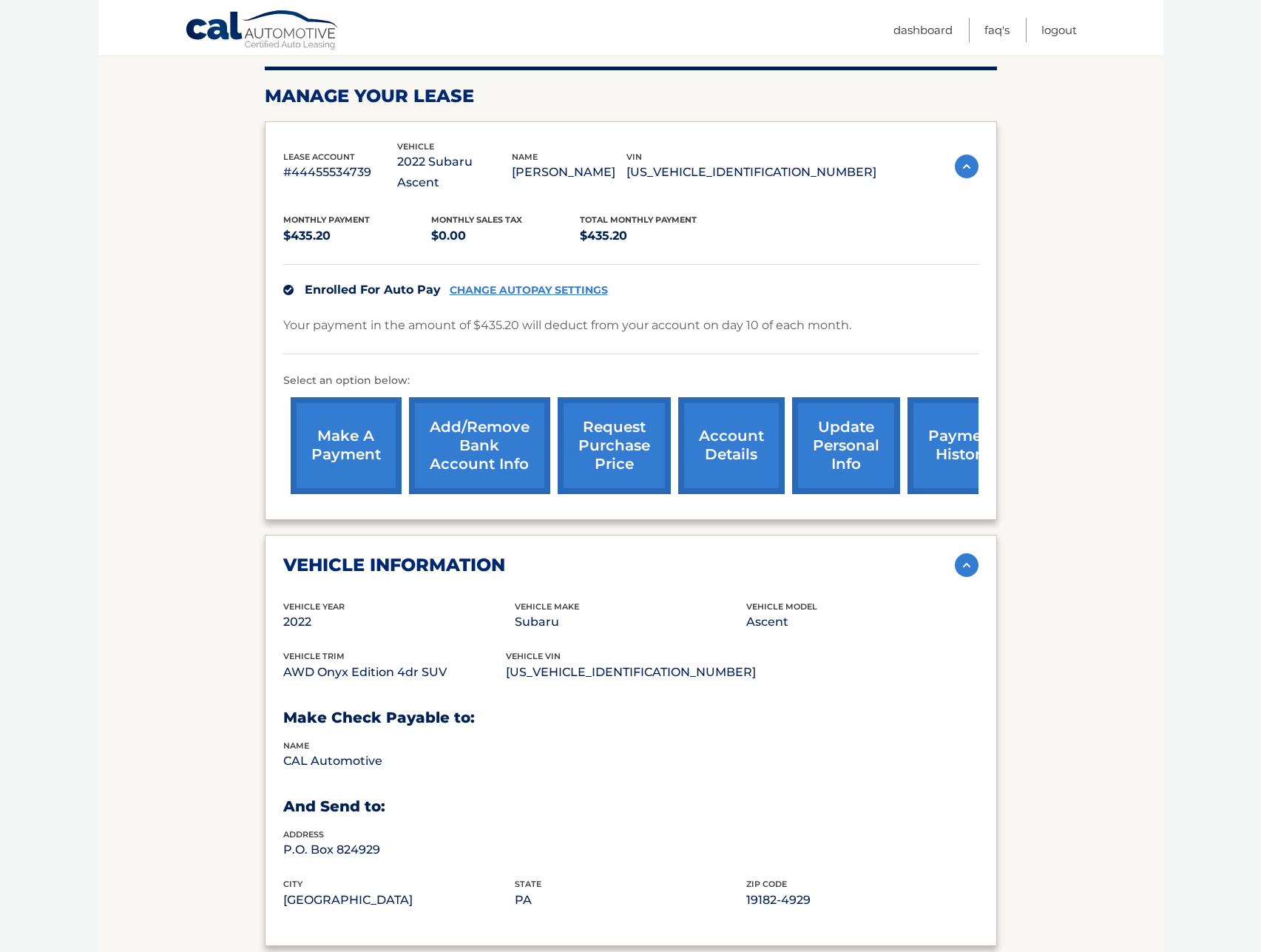
scroll to position [222, 0]
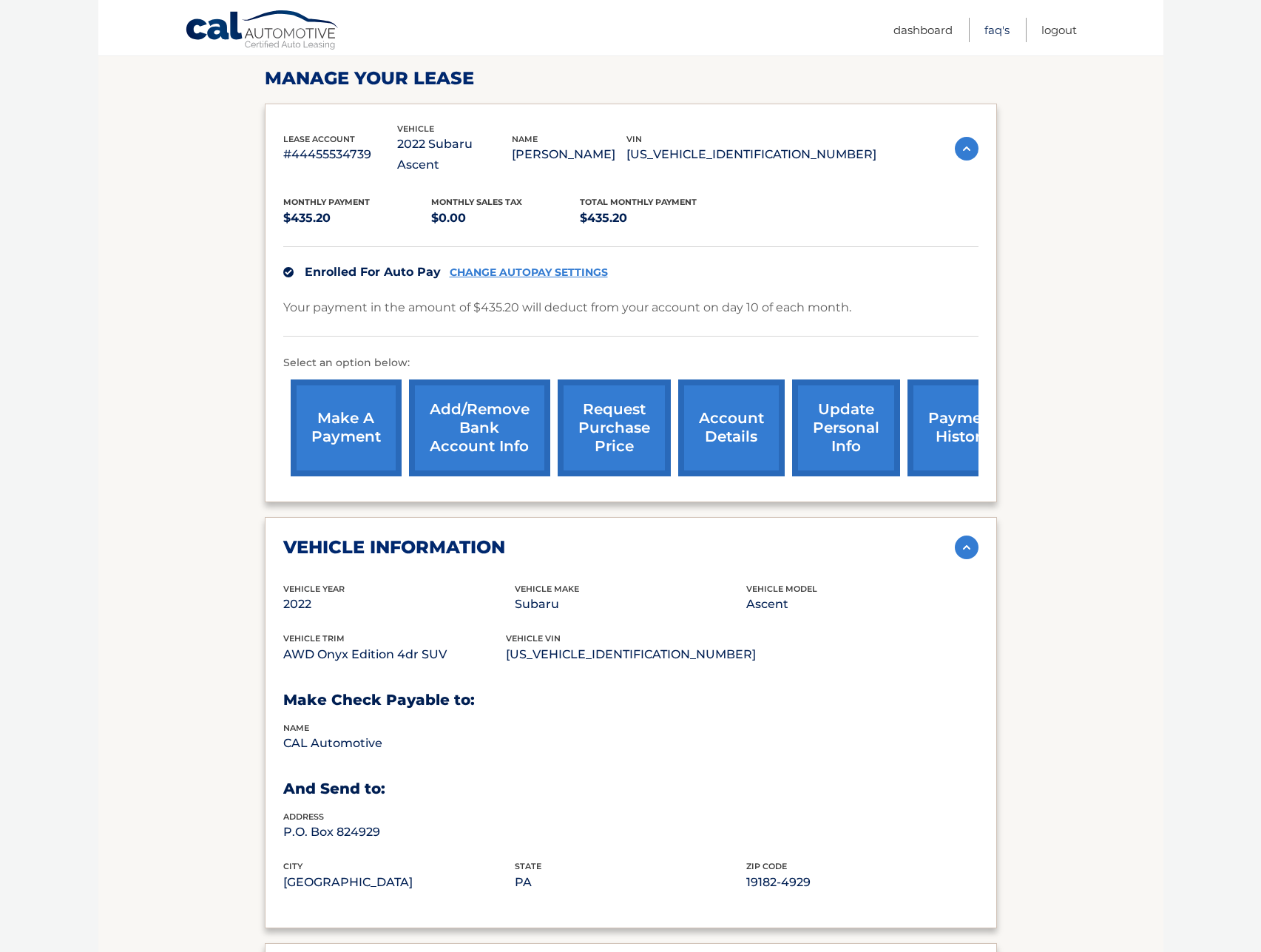
click at [985, 30] on link "FAQ's" at bounding box center [997, 30] width 25 height 24
